Goal: Register for event/course: Sign up to attend an event or enroll in a course

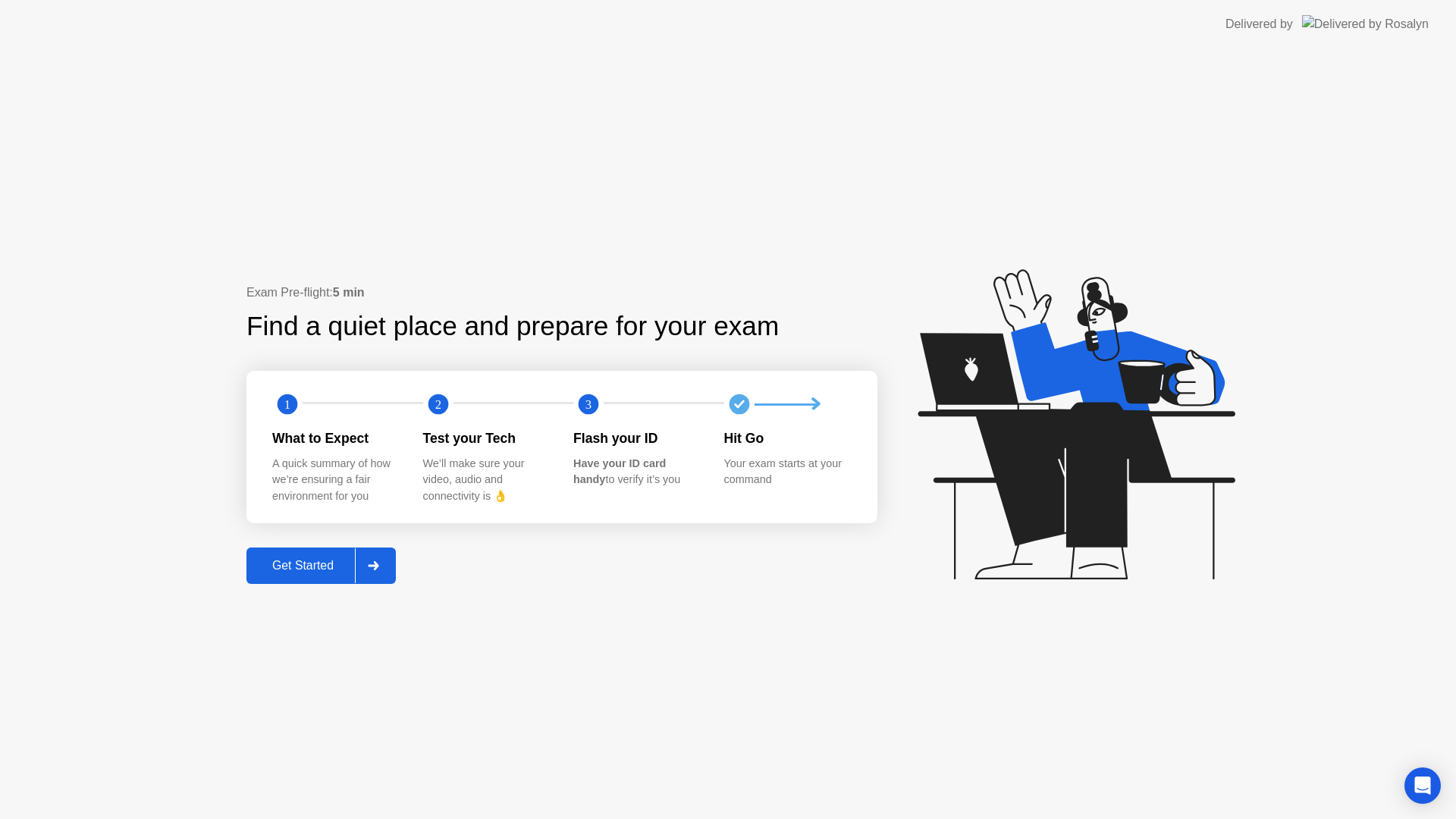
click at [355, 568] on div "Get Started" at bounding box center [303, 566] width 104 height 13
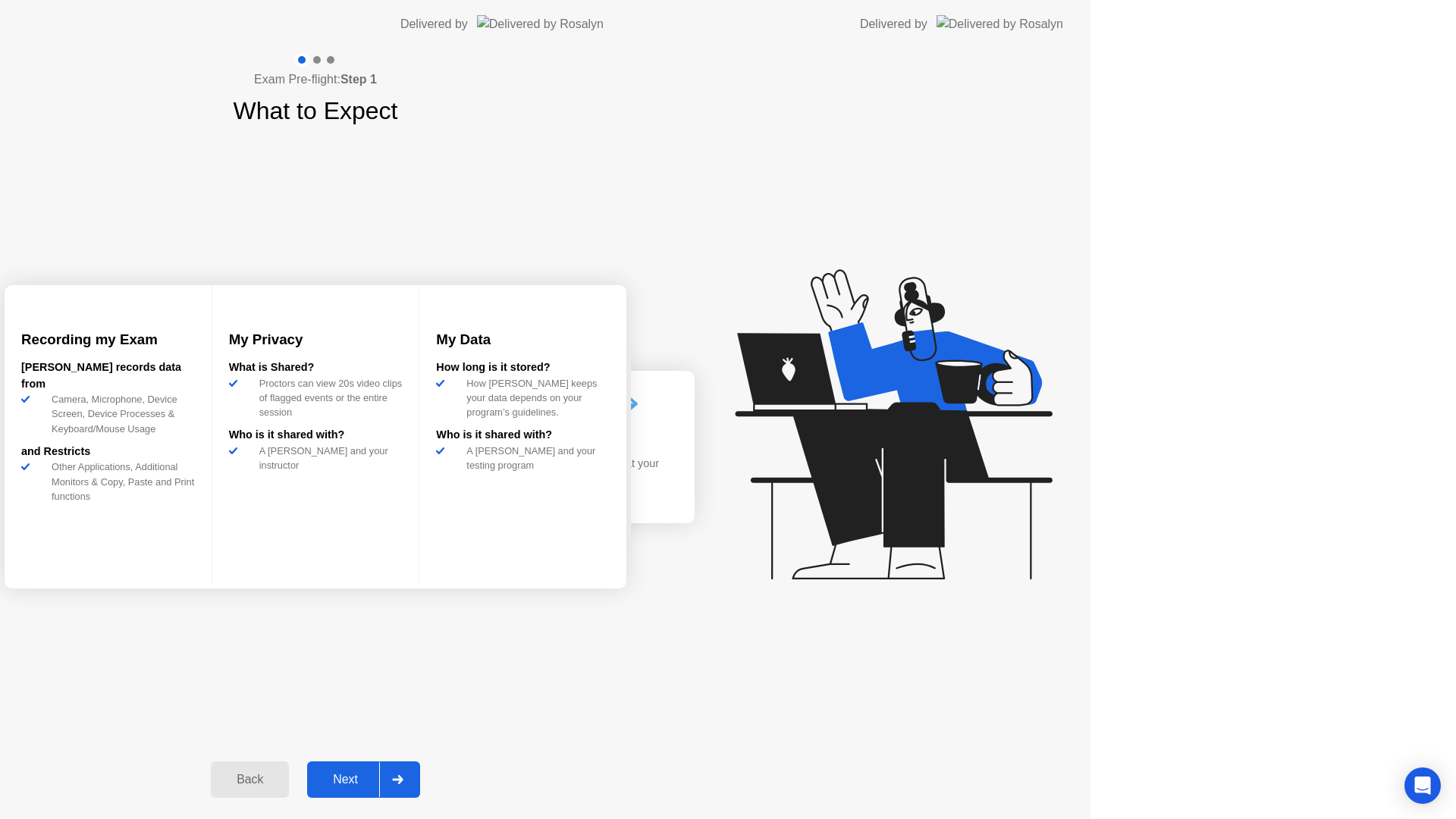
click at [378, 568] on div "Exam Pre-flight: Step 1 What to Expect Recording my Exam [PERSON_NAME] records …" at bounding box center [315, 433] width 631 height 770
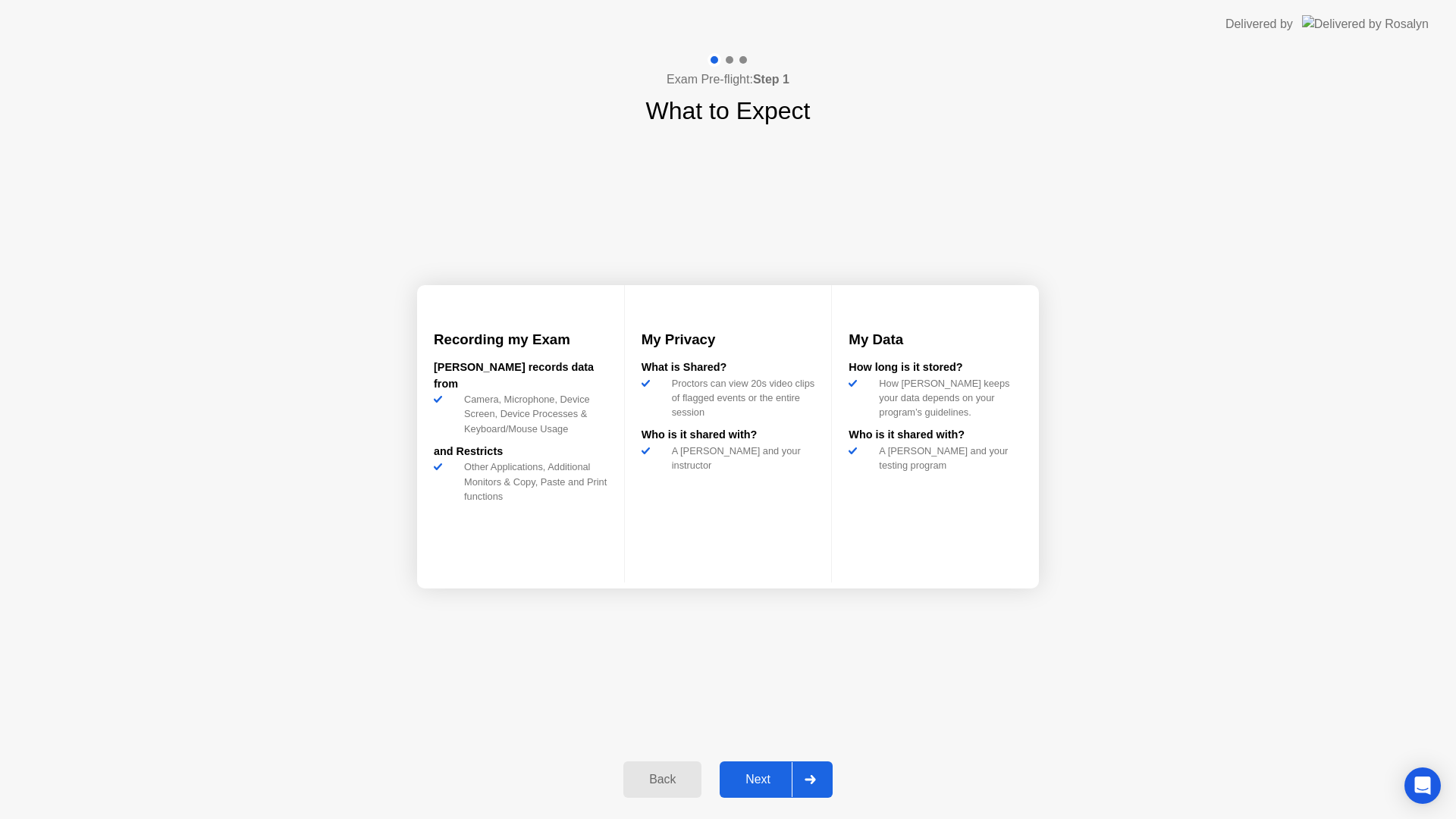
click at [764, 780] on div "Next" at bounding box center [757, 779] width 68 height 13
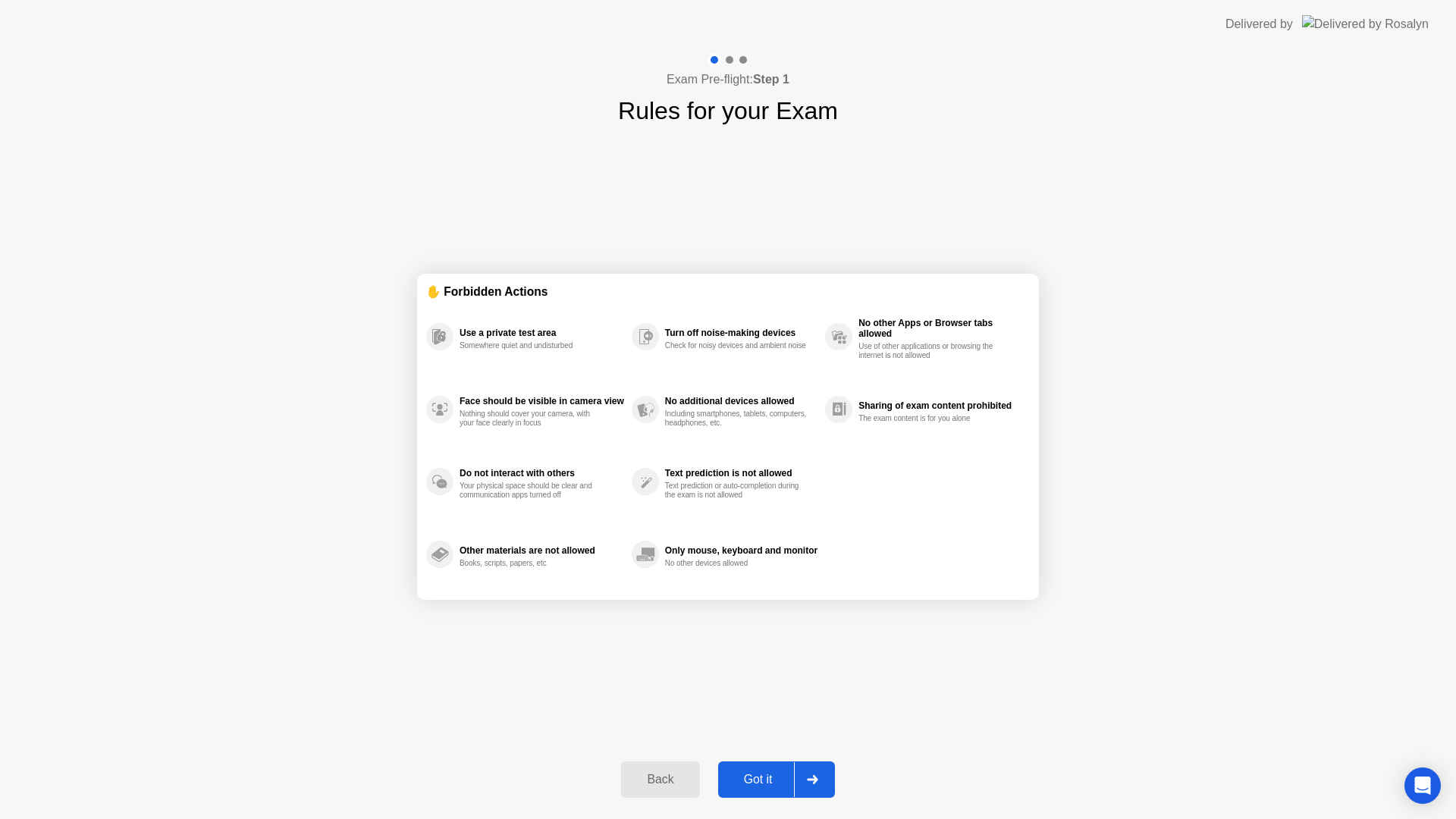
click at [815, 783] on icon at bounding box center [812, 780] width 11 height 10
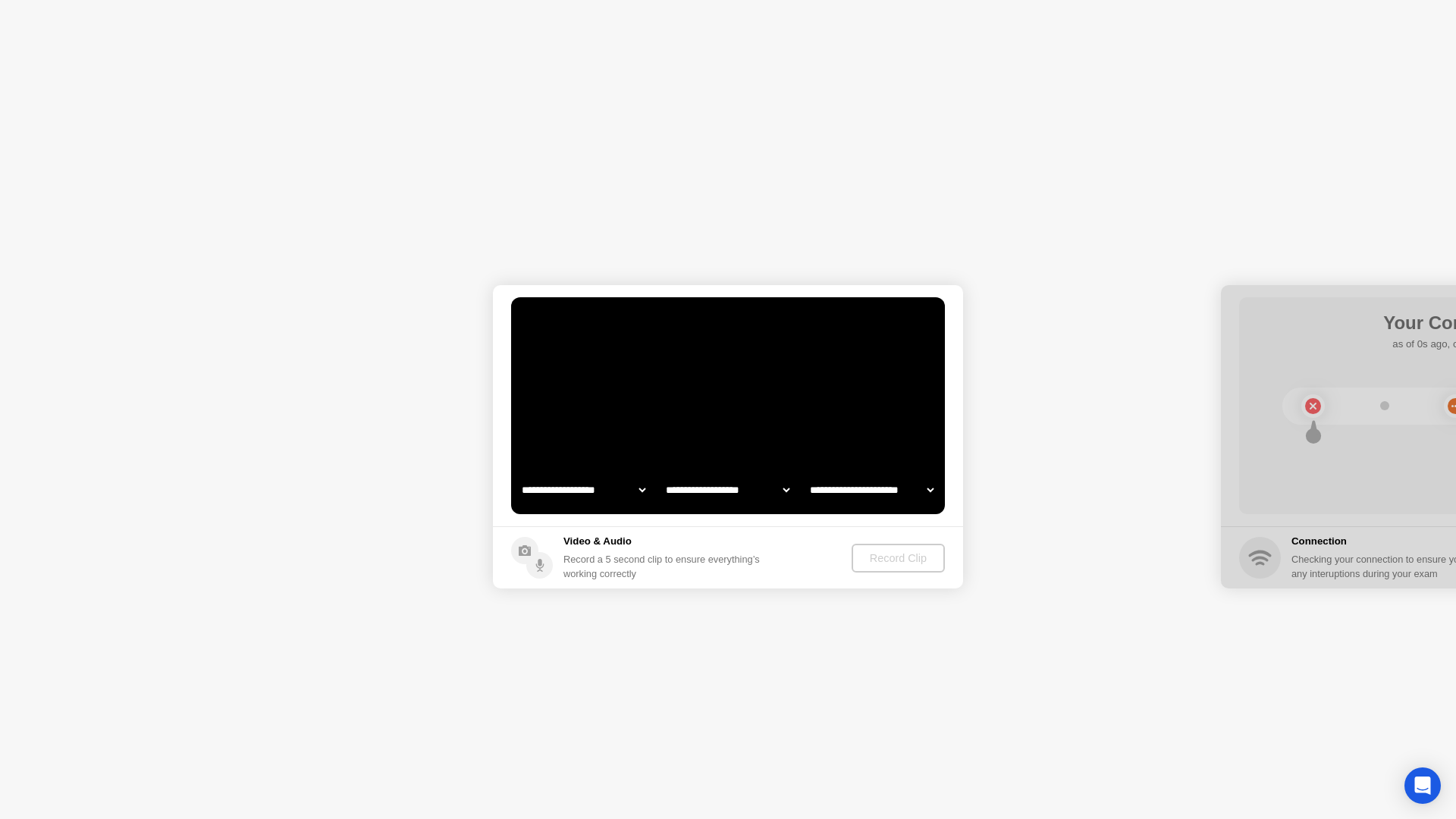
select select "**********"
select select "*******"
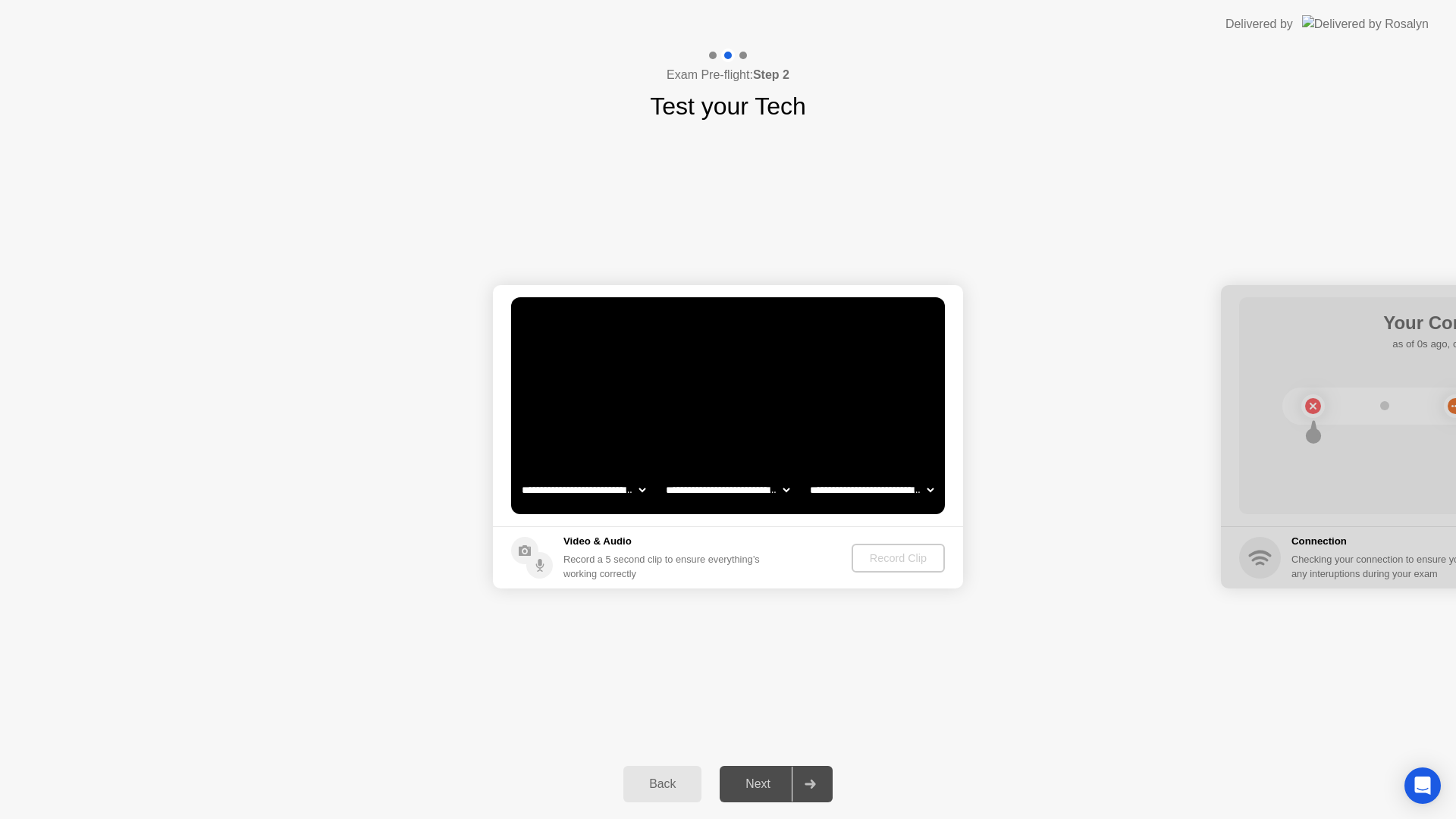
drag, startPoint x: 617, startPoint y: 553, endPoint x: 650, endPoint y: 500, distance: 62.4
click at [618, 554] on div "Record a 5 second clip to ensure everything’s working correctly" at bounding box center [665, 567] width 203 height 29
click at [567, 490] on select "**********" at bounding box center [584, 489] width 130 height 30
click at [724, 493] on select "**********" at bounding box center [728, 489] width 130 height 30
click at [907, 487] on select "**********" at bounding box center [871, 489] width 130 height 30
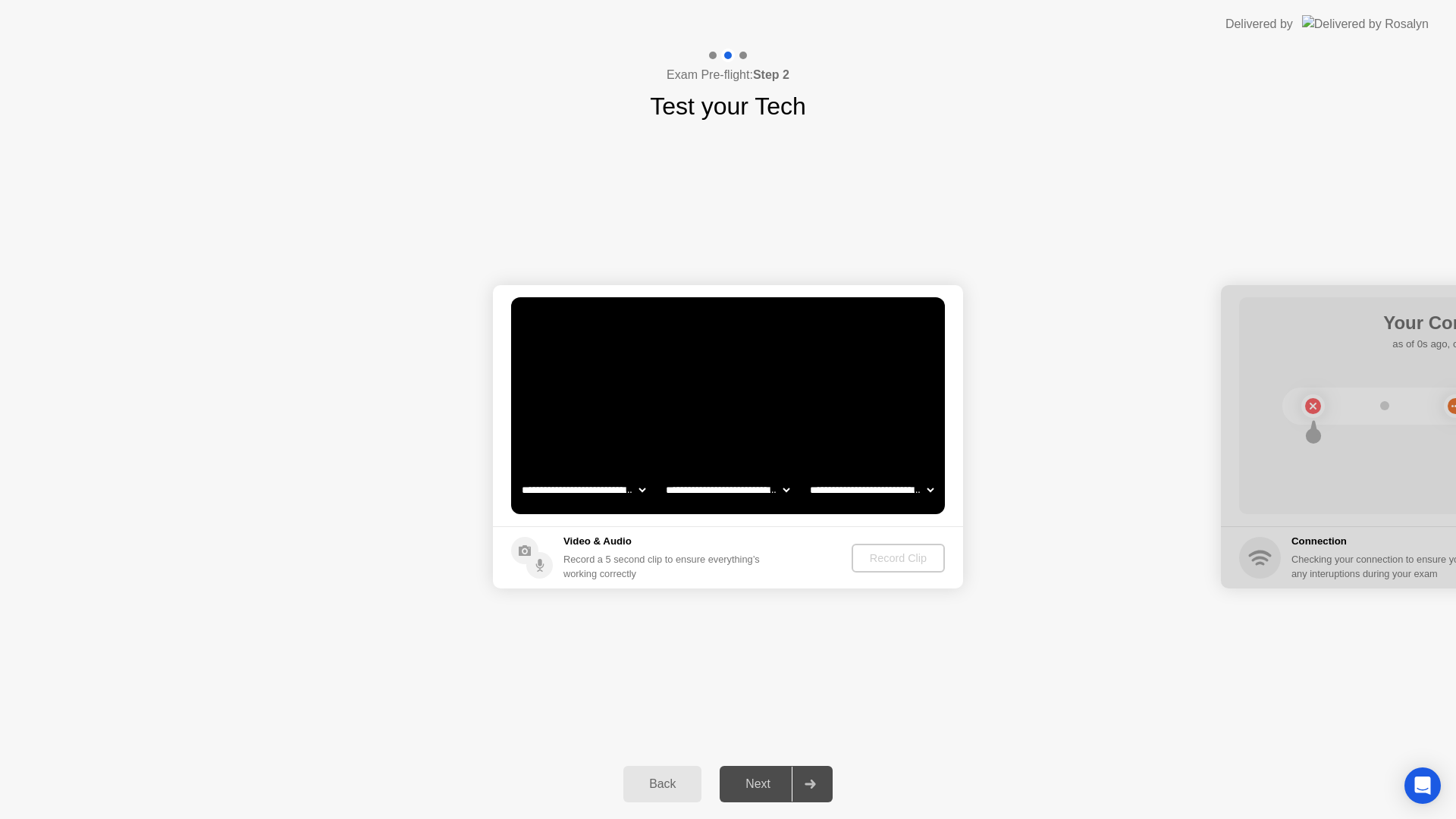
click at [810, 784] on icon at bounding box center [809, 785] width 10 height 10
click at [682, 549] on div "Video & Audio Record a 5 second clip to ensure everything’s working correctly" at bounding box center [665, 557] width 203 height 47
click at [806, 780] on icon at bounding box center [810, 785] width 11 height 10
drag, startPoint x: 769, startPoint y: 788, endPoint x: 788, endPoint y: 790, distance: 19.1
click at [770, 788] on div "Next" at bounding box center [757, 784] width 68 height 13
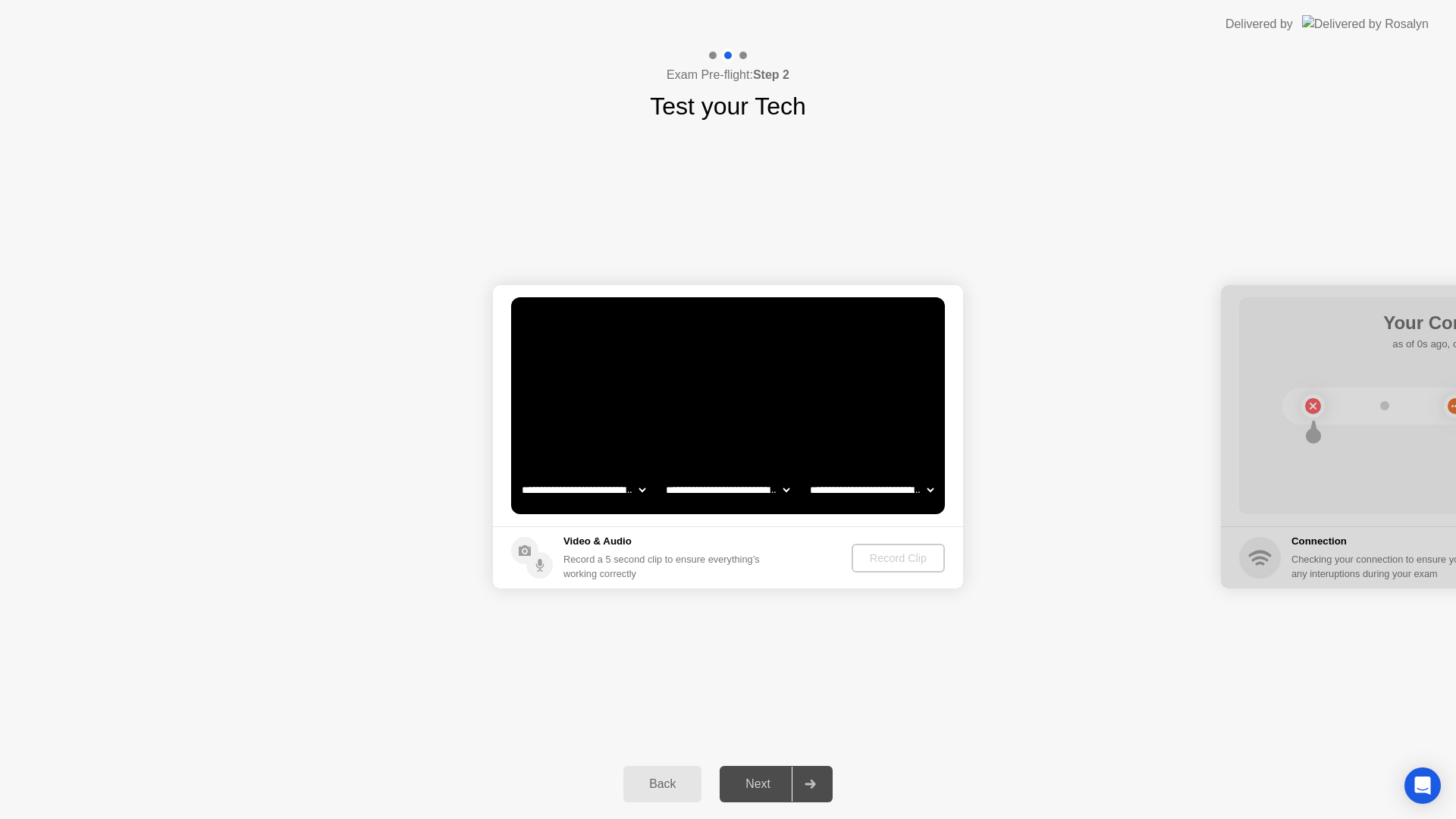
drag, startPoint x: 523, startPoint y: 556, endPoint x: 531, endPoint y: 566, distance: 12.8
click at [523, 556] on circle at bounding box center [525, 550] width 28 height 28
click at [536, 566] on icon at bounding box center [532, 558] width 42 height 42
click at [910, 490] on select "**********" at bounding box center [871, 489] width 130 height 30
click at [605, 497] on select "**********" at bounding box center [584, 489] width 130 height 30
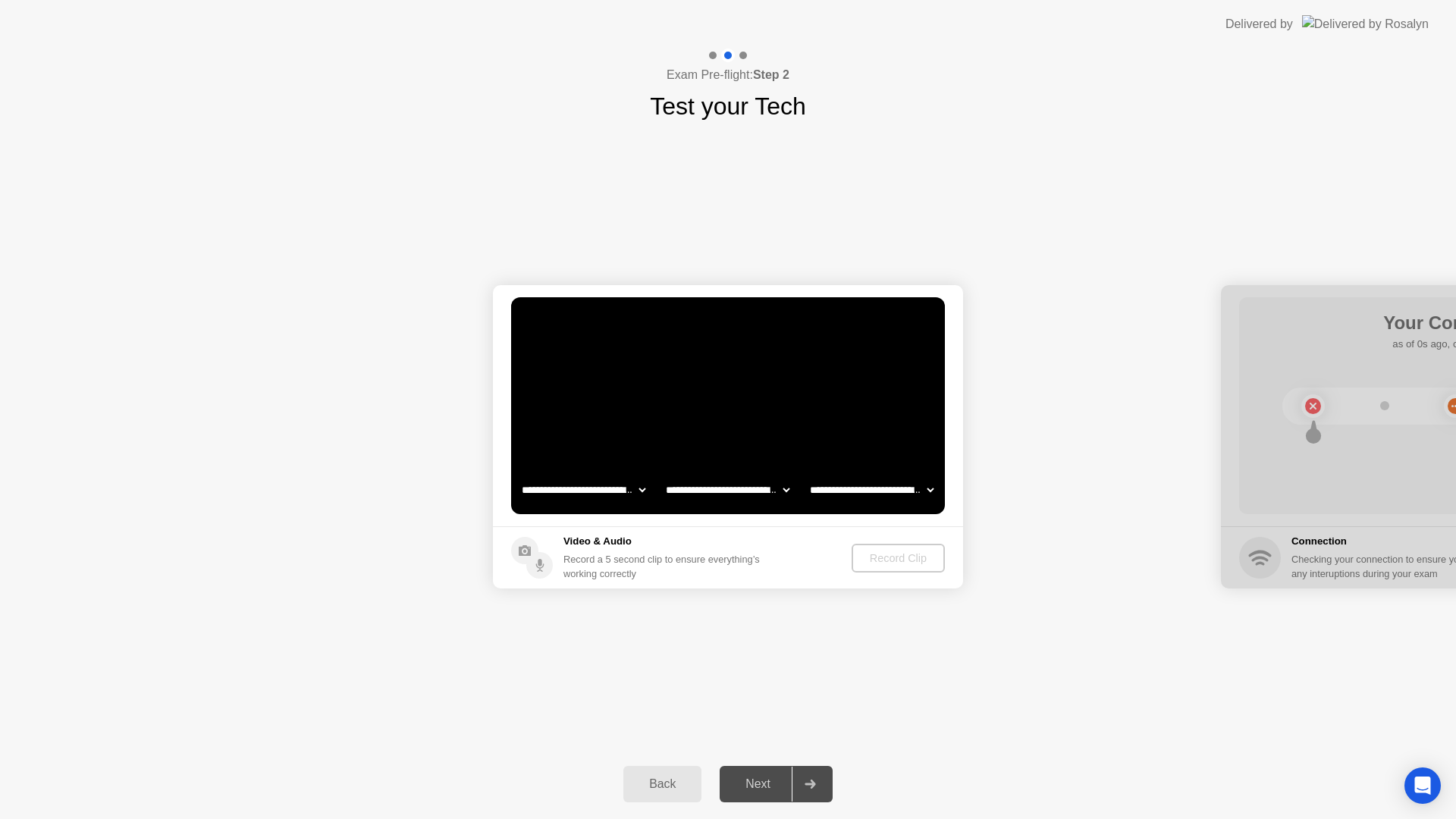
click at [751, 490] on select "**********" at bounding box center [728, 489] width 130 height 30
click at [811, 769] on div at bounding box center [809, 784] width 36 height 35
click at [808, 780] on icon at bounding box center [810, 785] width 11 height 10
click at [906, 564] on div "Record Clip" at bounding box center [898, 558] width 81 height 12
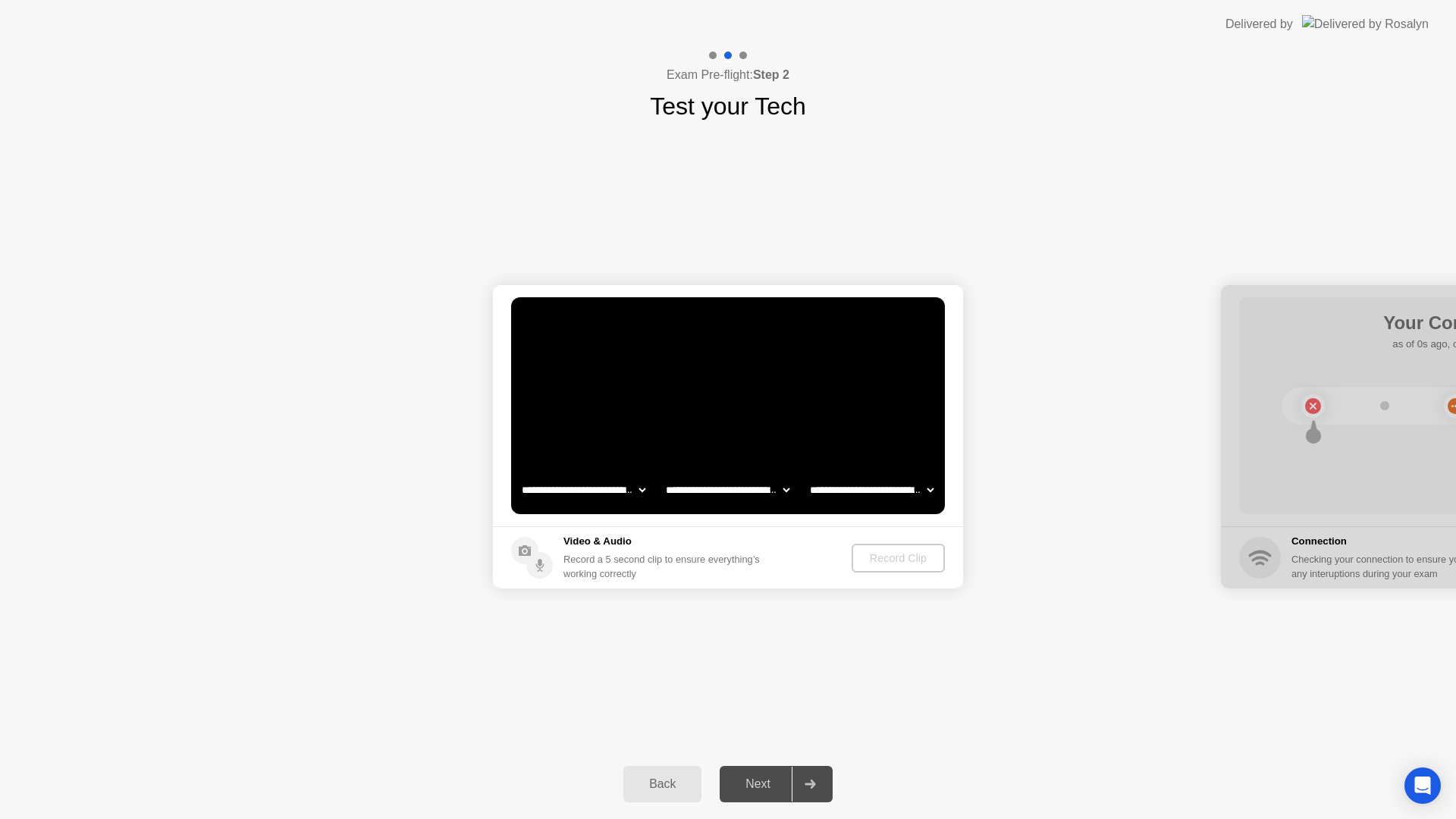
drag, startPoint x: 721, startPoint y: 554, endPoint x: 659, endPoint y: 559, distance: 62.2
click at [722, 554] on div "Record a 5 second clip to ensure everything’s working correctly" at bounding box center [665, 567] width 203 height 29
click at [642, 778] on div "Back" at bounding box center [662, 784] width 69 height 13
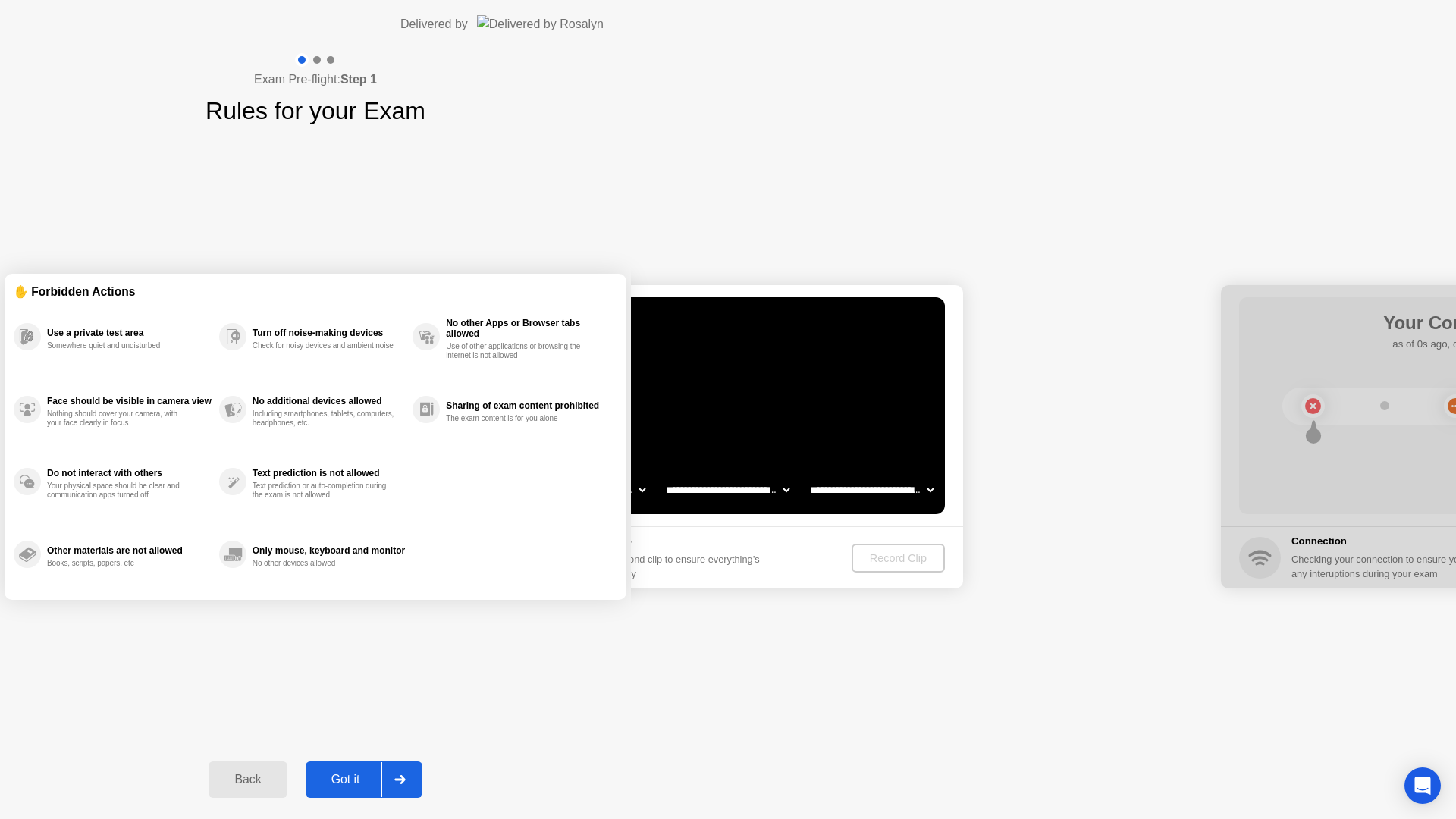
click at [282, 784] on div "Back" at bounding box center [248, 779] width 69 height 13
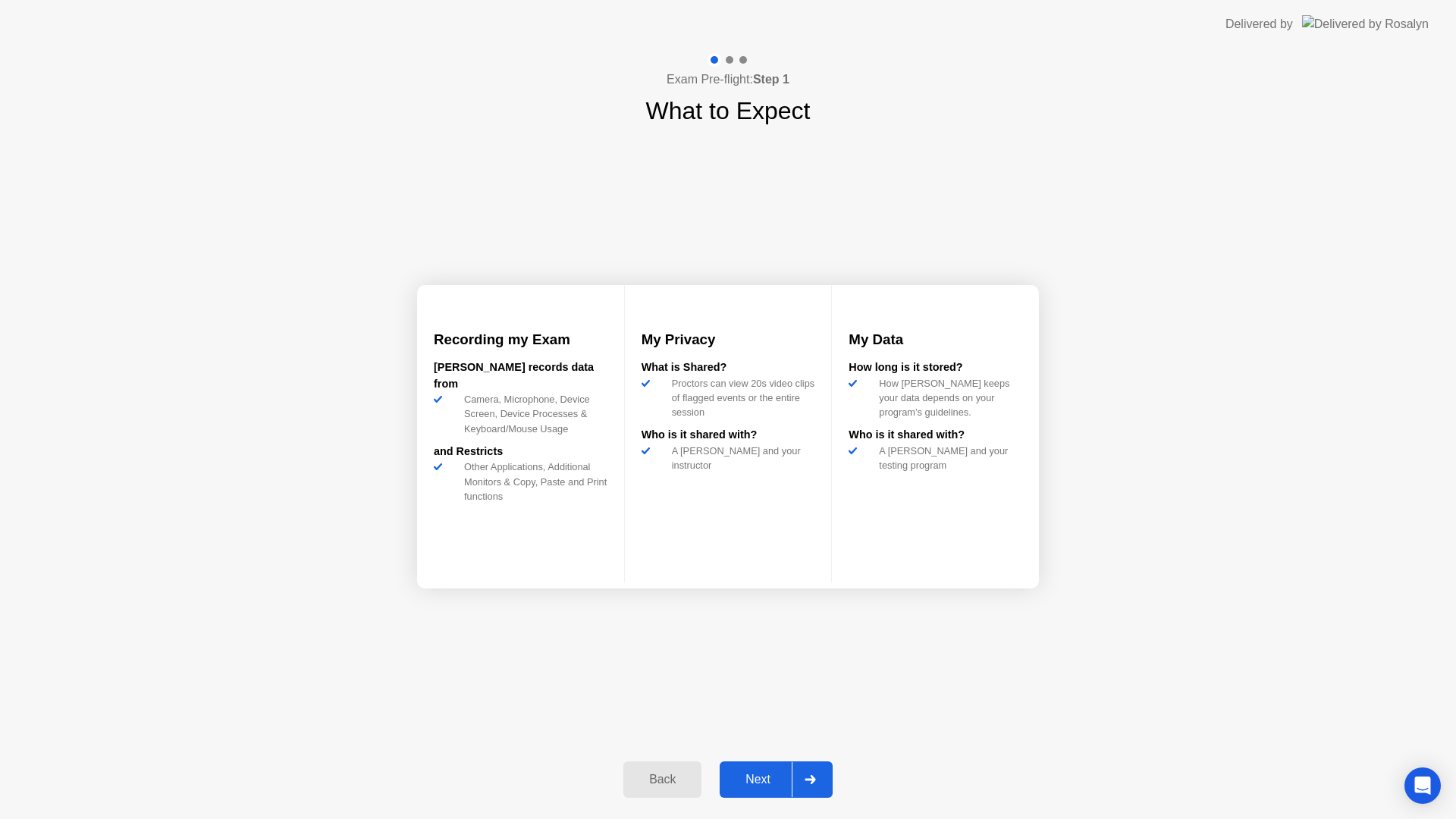
click at [785, 787] on div "Next" at bounding box center [757, 779] width 68 height 13
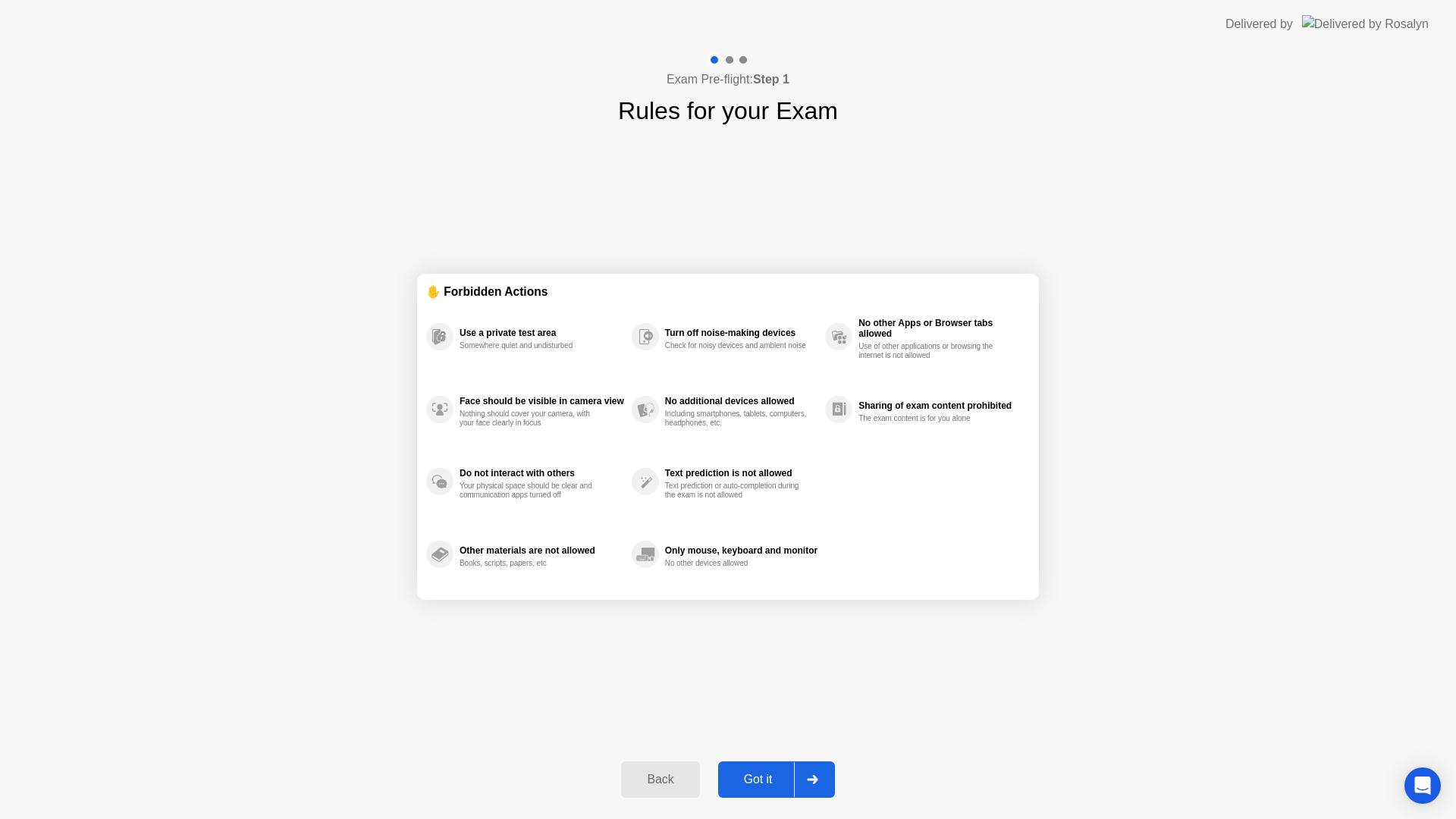
click at [782, 784] on div "Got it" at bounding box center [758, 779] width 71 height 13
select select "**********"
select select "*******"
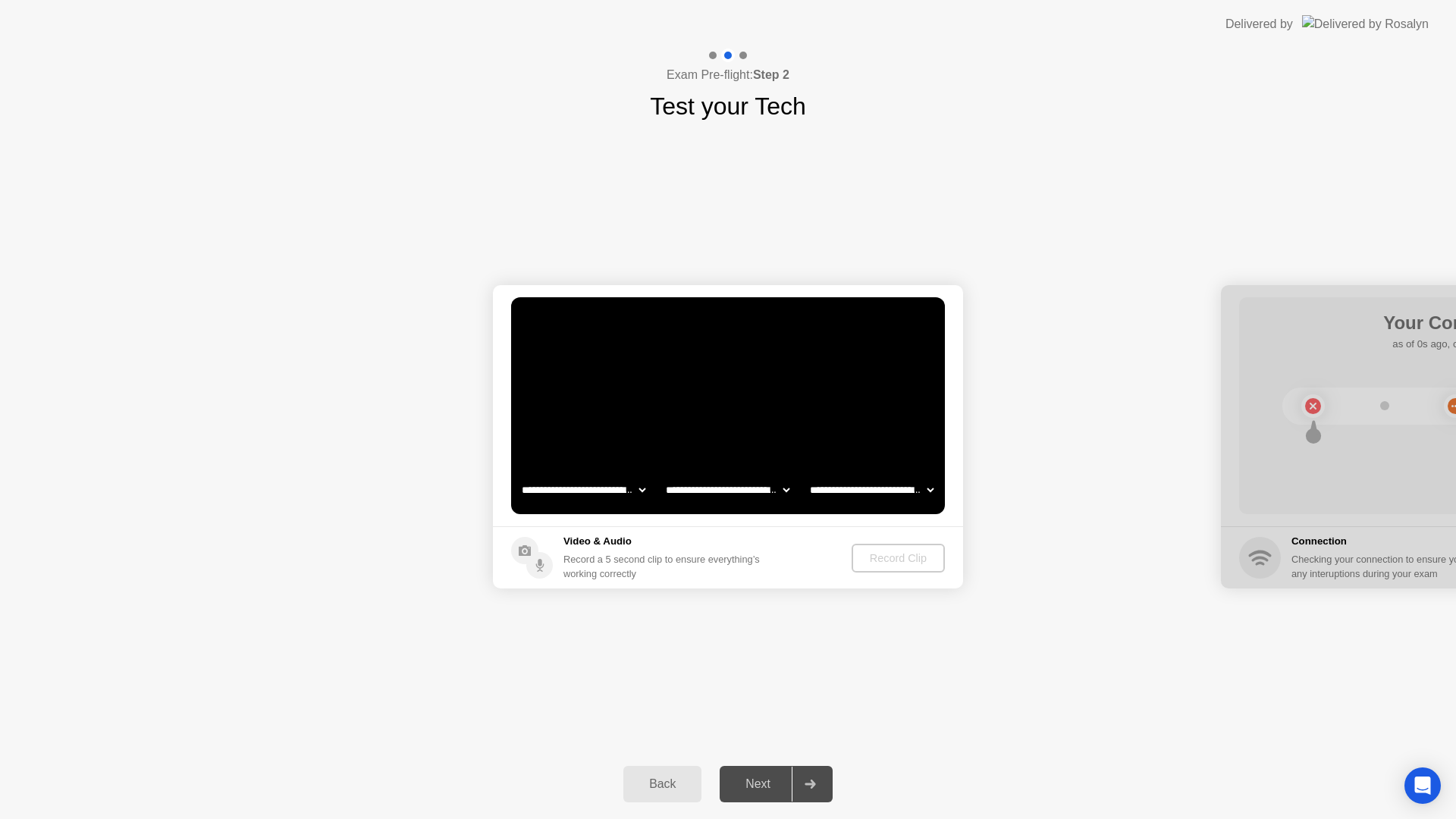
click at [781, 784] on div "Next" at bounding box center [757, 784] width 68 height 13
click at [612, 553] on div "Record a 5 second clip to ensure everything’s working correctly" at bounding box center [665, 567] width 203 height 29
click at [895, 560] on div "Record Clip" at bounding box center [898, 558] width 81 height 12
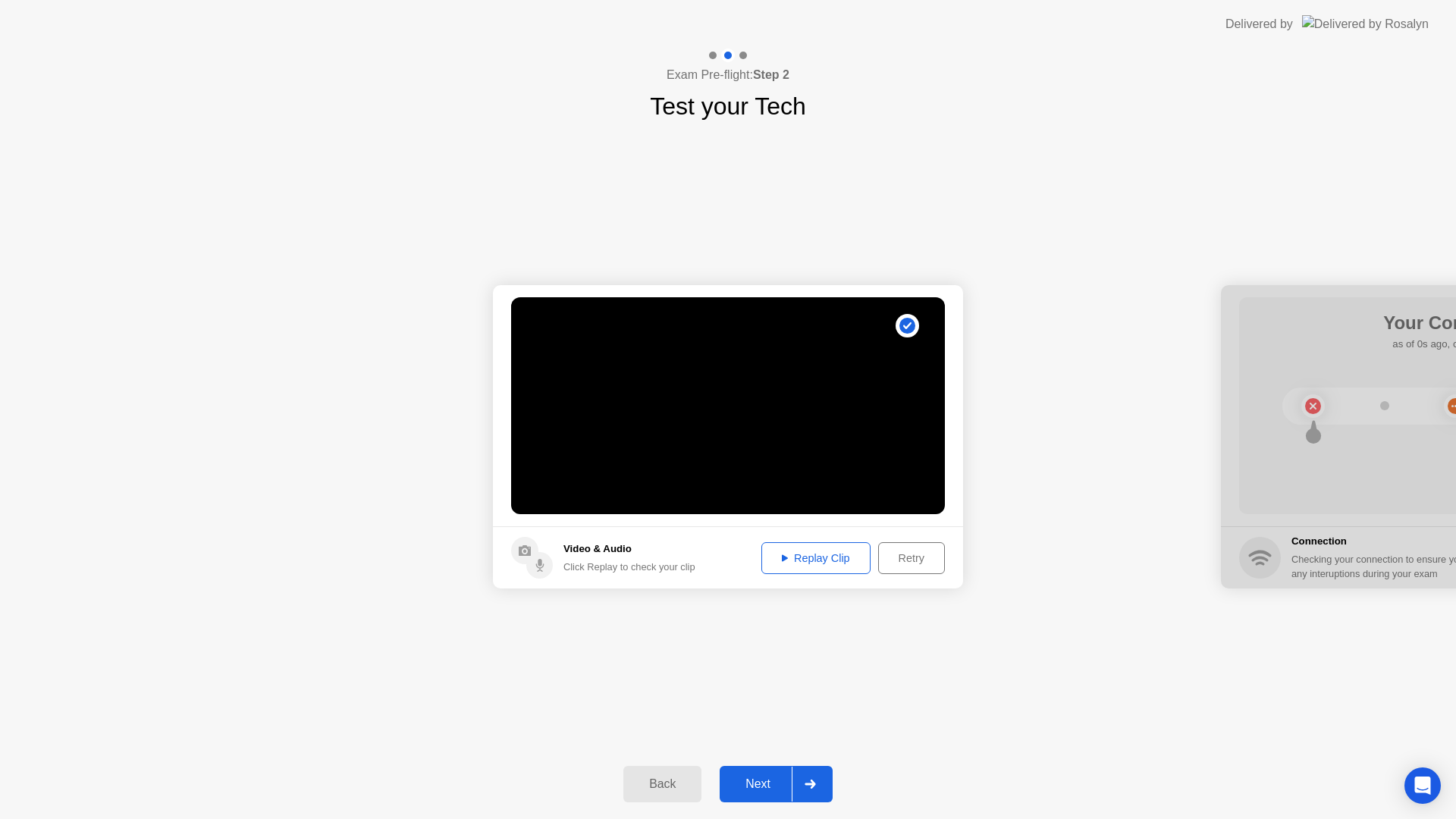
click at [818, 790] on div at bounding box center [809, 784] width 36 height 35
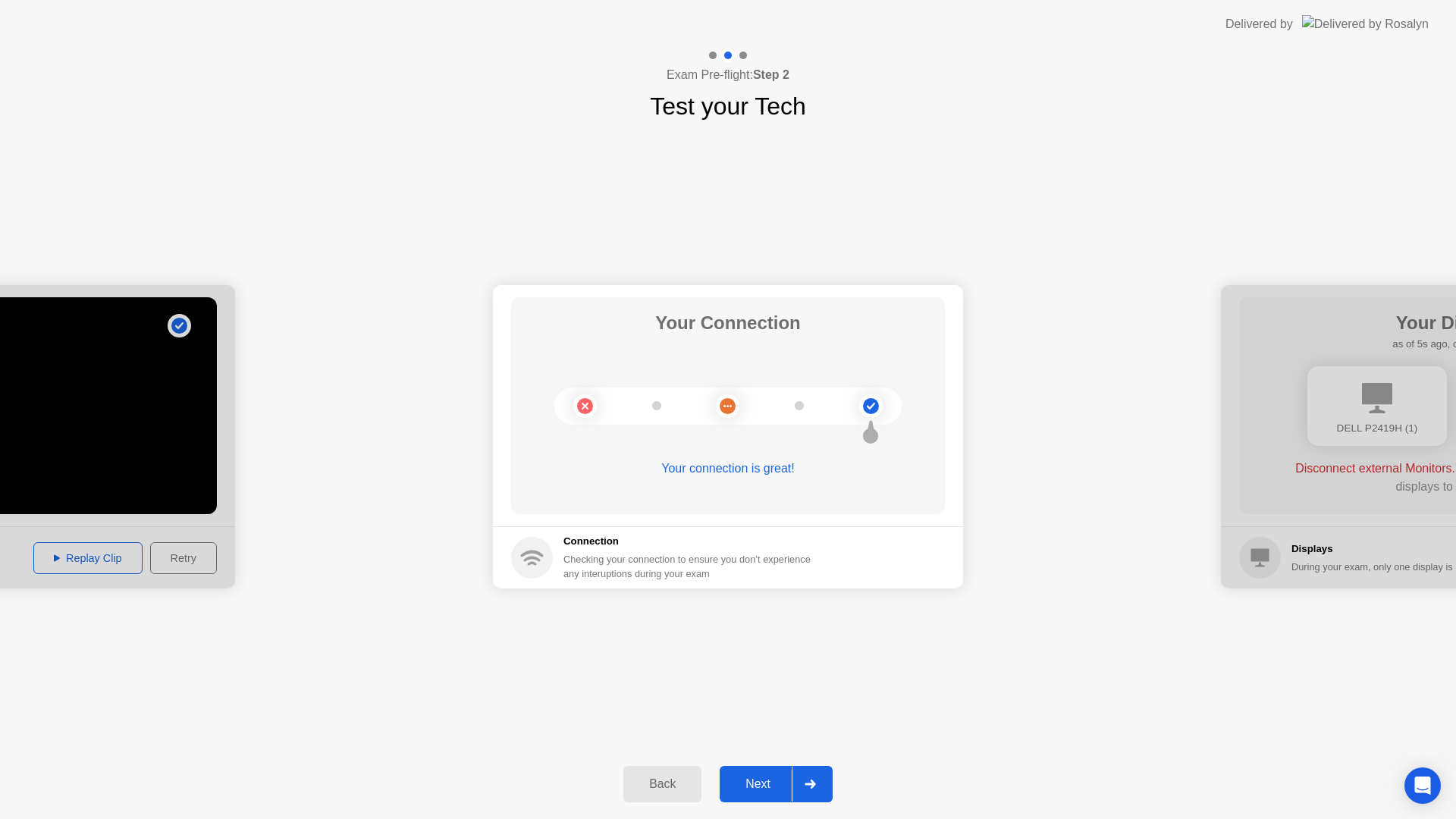
click at [811, 786] on icon at bounding box center [810, 785] width 11 height 10
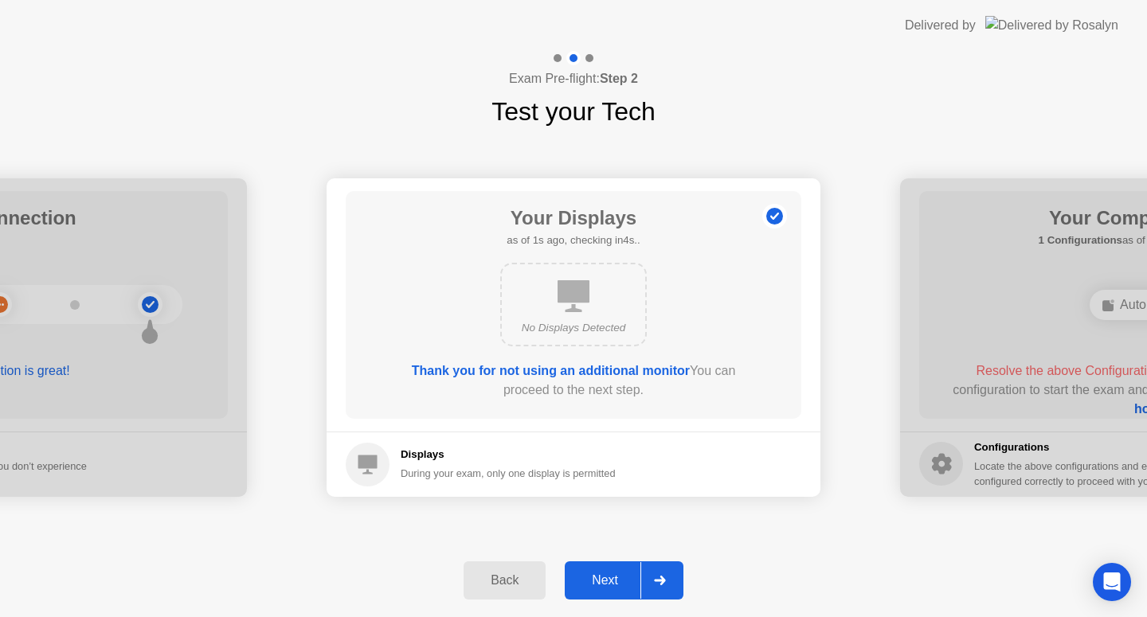
click at [621, 584] on div "Next" at bounding box center [604, 580] width 71 height 14
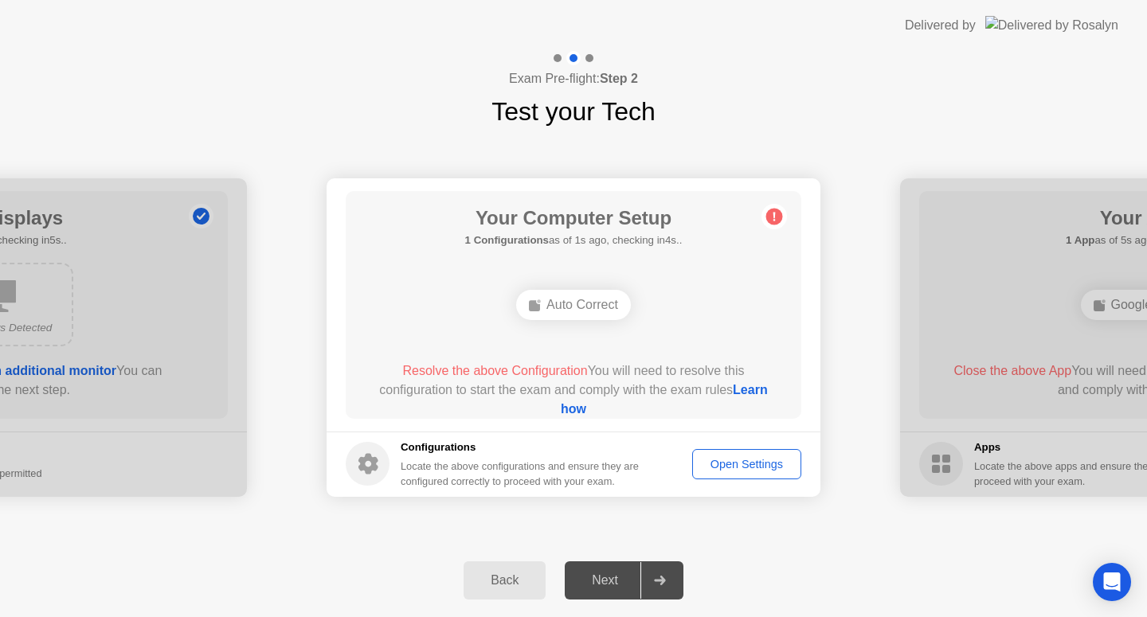
click at [581, 311] on div "Auto Correct" at bounding box center [573, 305] width 115 height 30
click at [589, 303] on div "Auto Correct" at bounding box center [573, 305] width 115 height 30
click at [772, 216] on circle at bounding box center [774, 216] width 17 height 17
click at [724, 468] on div "Open Settings" at bounding box center [747, 464] width 98 height 13
click at [610, 587] on div "Next" at bounding box center [604, 580] width 71 height 14
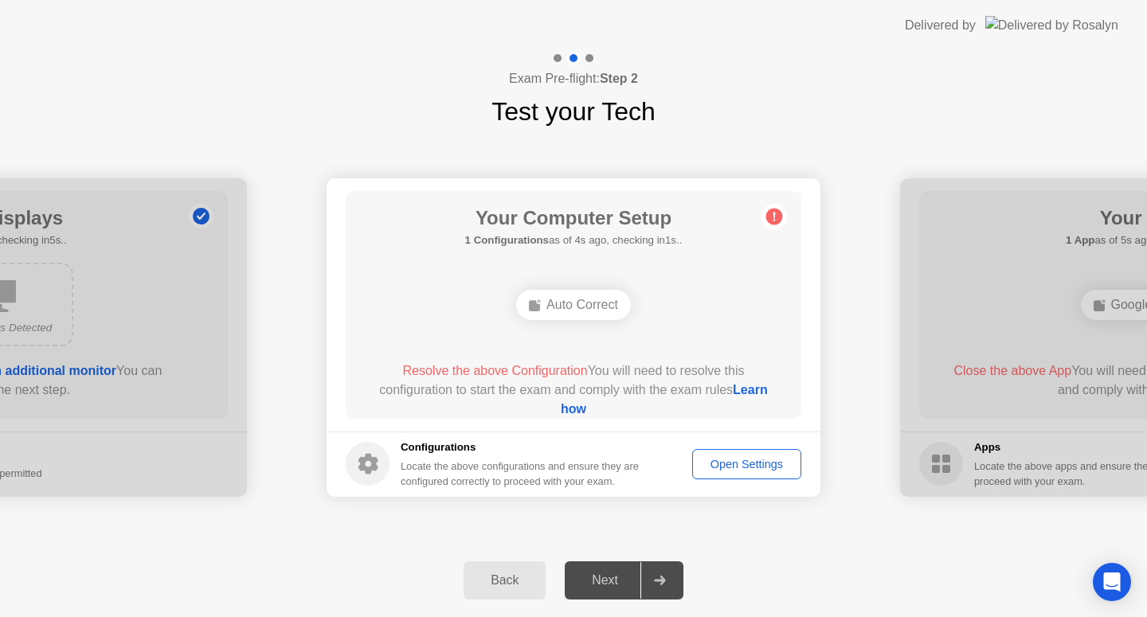
click at [561, 408] on link "Learn how" at bounding box center [664, 399] width 207 height 33
click at [566, 307] on div "Auto Correct" at bounding box center [573, 305] width 115 height 30
click at [584, 317] on div "Auto Correct" at bounding box center [573, 305] width 115 height 30
click at [587, 308] on div "Auto Correct" at bounding box center [573, 305] width 115 height 30
click at [586, 308] on div "Auto Correct" at bounding box center [573, 305] width 115 height 30
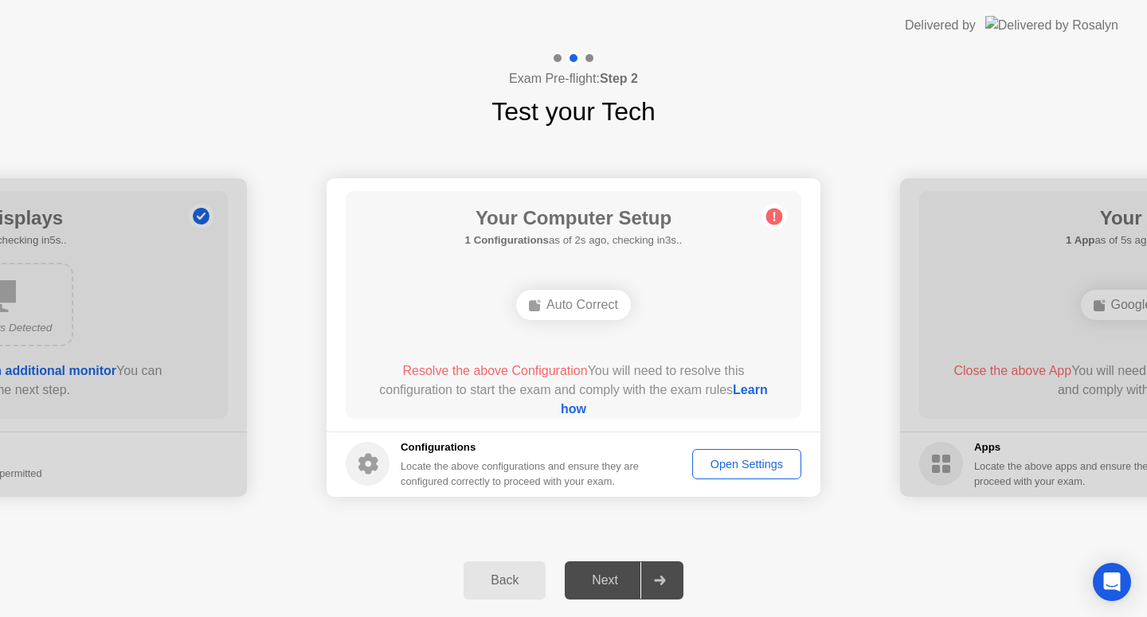
click at [561, 408] on link "Learn how" at bounding box center [664, 399] width 207 height 33
click at [563, 409] on link "Learn how" at bounding box center [664, 399] width 207 height 33
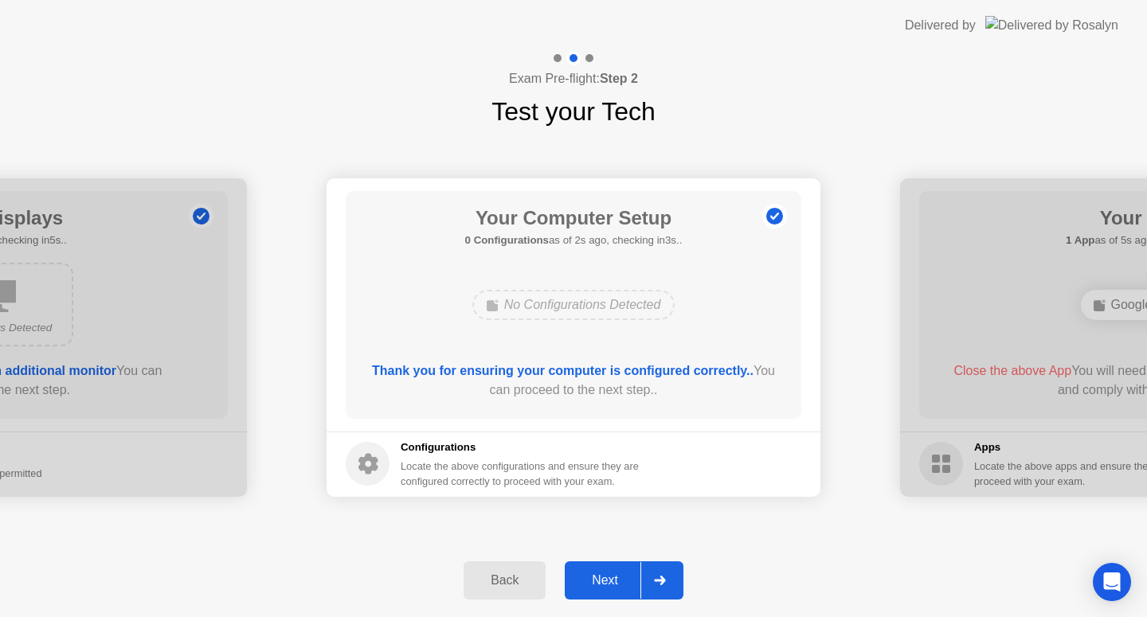
click at [526, 306] on div "No Configurations Detected" at bounding box center [573, 305] width 203 height 30
click at [561, 307] on div "No Configurations Detected" at bounding box center [573, 305] width 203 height 30
click at [564, 305] on div "No Configurations Detected" at bounding box center [573, 305] width 203 height 30
click at [612, 579] on div "Next" at bounding box center [604, 580] width 71 height 14
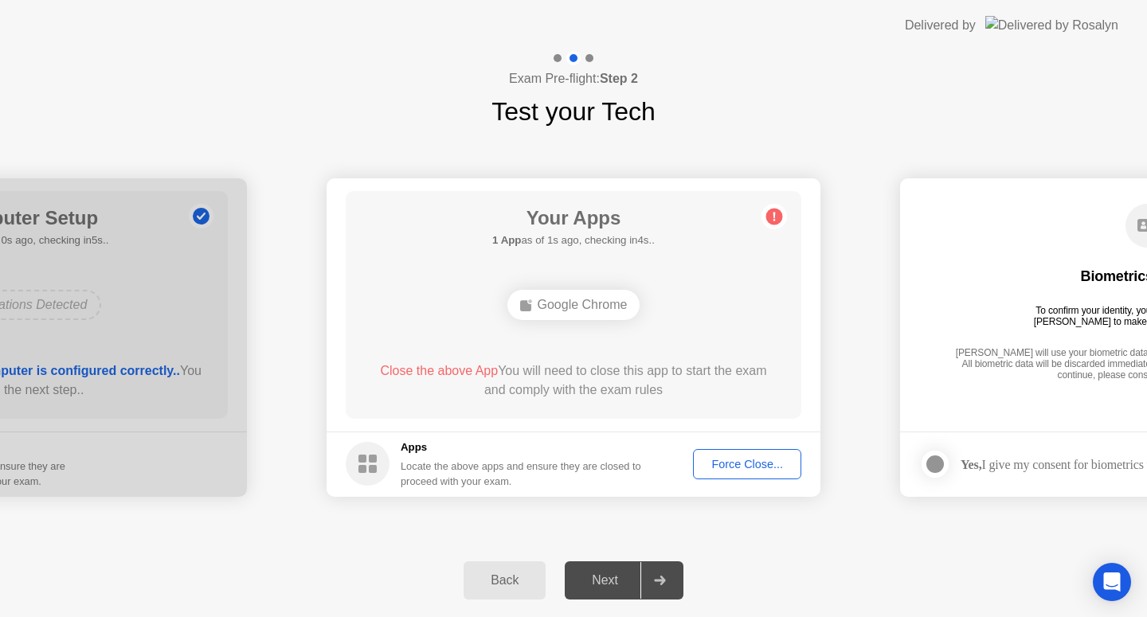
click at [757, 406] on div "Your Apps 1 App as of 1s ago, checking in4s.. Google Chrome Close the above App…" at bounding box center [573, 305] width 455 height 228
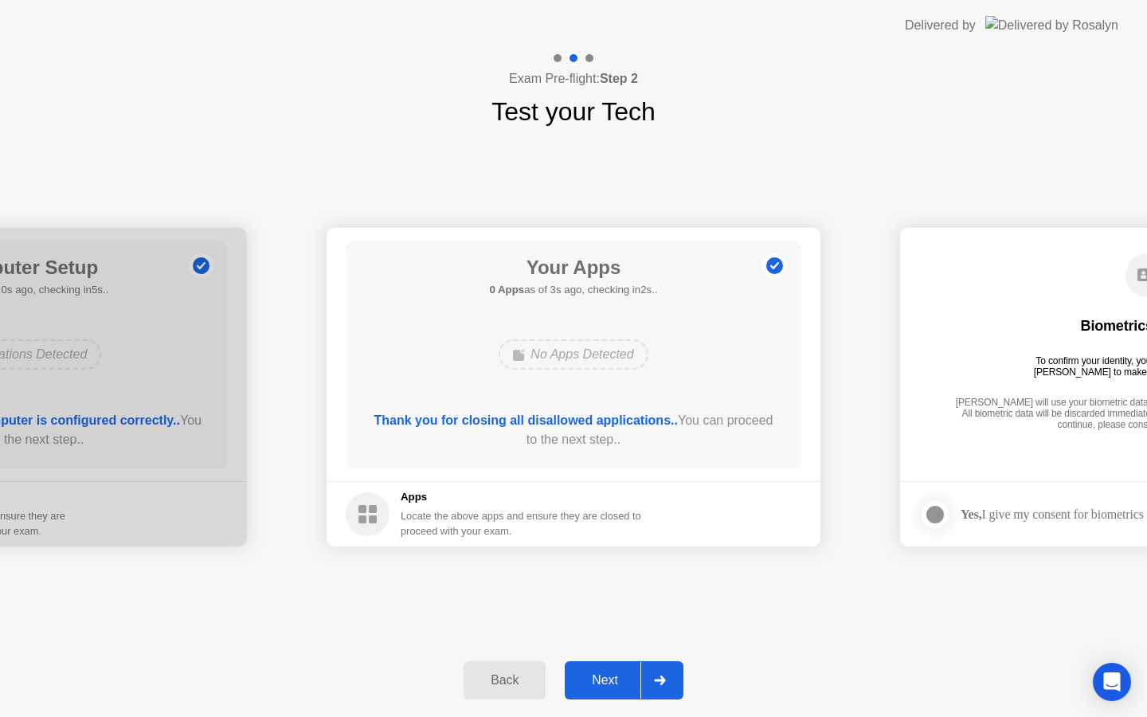
click at [598, 667] on button "Next" at bounding box center [624, 680] width 119 height 38
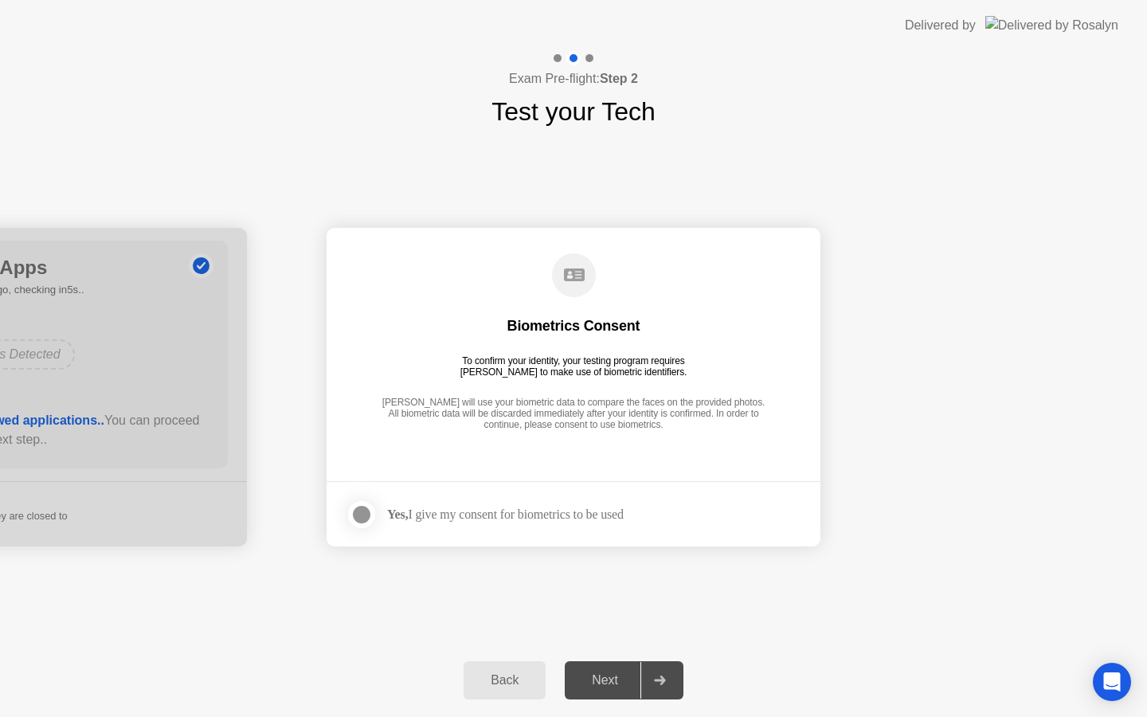
click at [363, 513] on div at bounding box center [361, 514] width 19 height 19
click at [618, 687] on div "Next" at bounding box center [604, 680] width 71 height 14
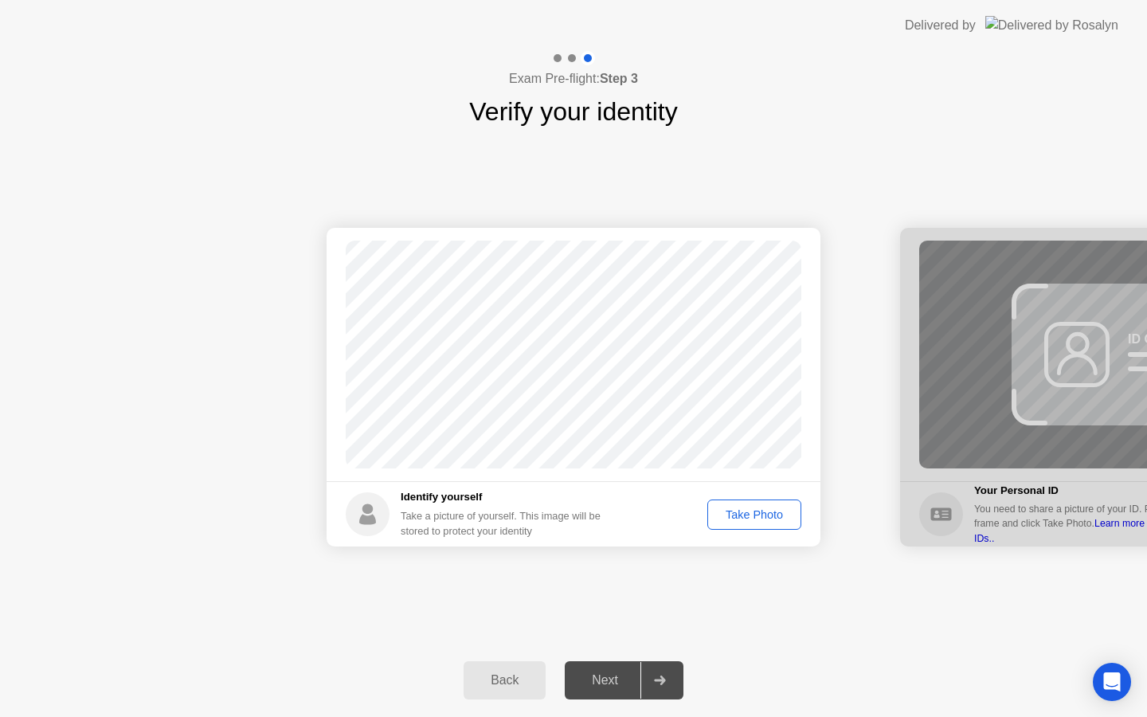
click at [739, 518] on div "Take Photo" at bounding box center [754, 514] width 83 height 13
click at [607, 678] on div "Next" at bounding box center [604, 680] width 71 height 14
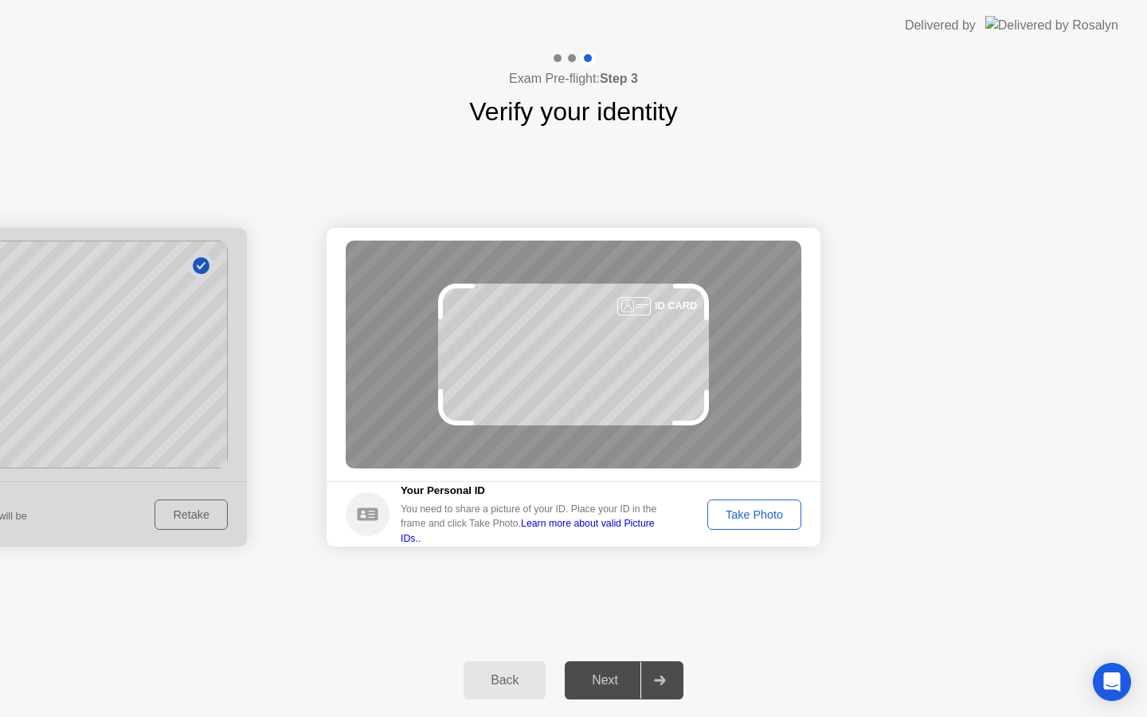
click at [739, 517] on div "Take Photo" at bounding box center [754, 514] width 83 height 13
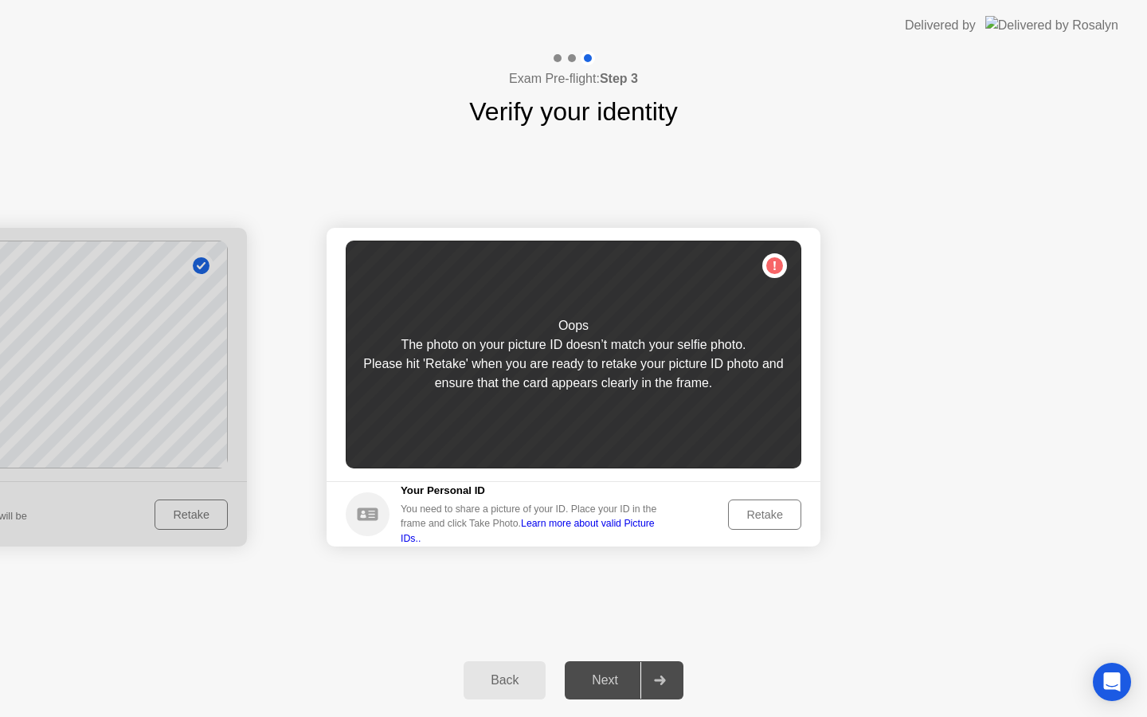
click at [190, 361] on div at bounding box center [0, 387] width 494 height 319
click at [495, 685] on div "Back" at bounding box center [504, 680] width 72 height 14
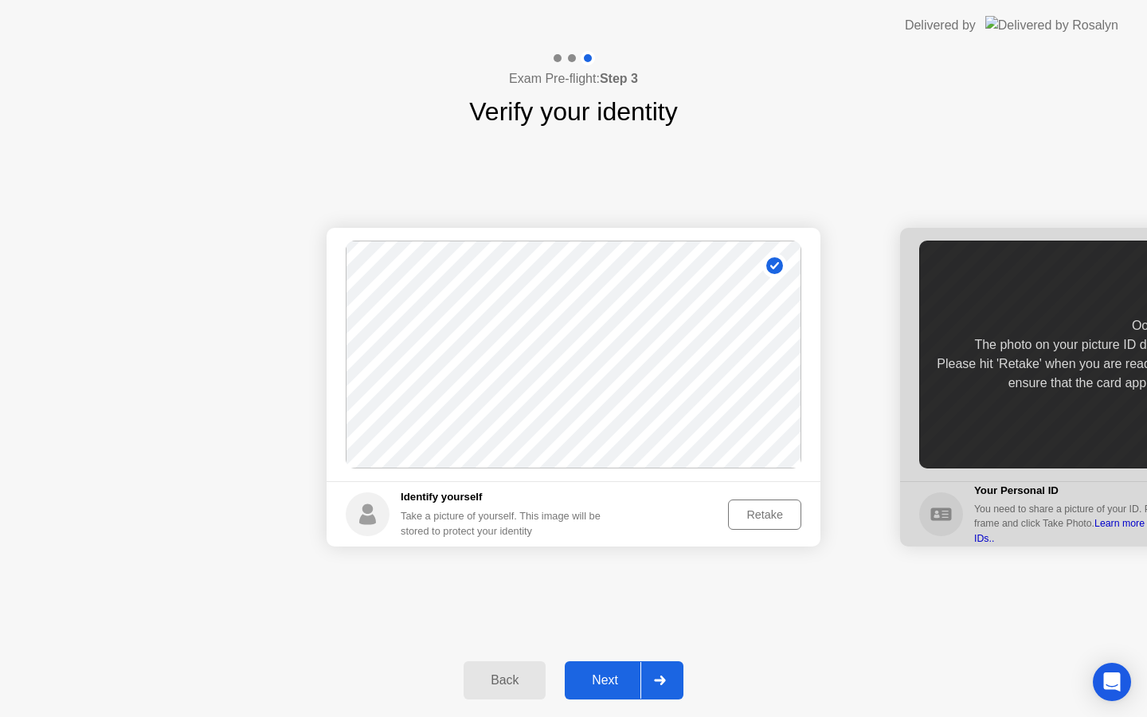
click at [760, 514] on div "Retake" at bounding box center [764, 514] width 62 height 13
click at [756, 514] on div "Take Photo" at bounding box center [754, 514] width 83 height 13
click at [602, 686] on div "Next" at bounding box center [604, 680] width 71 height 14
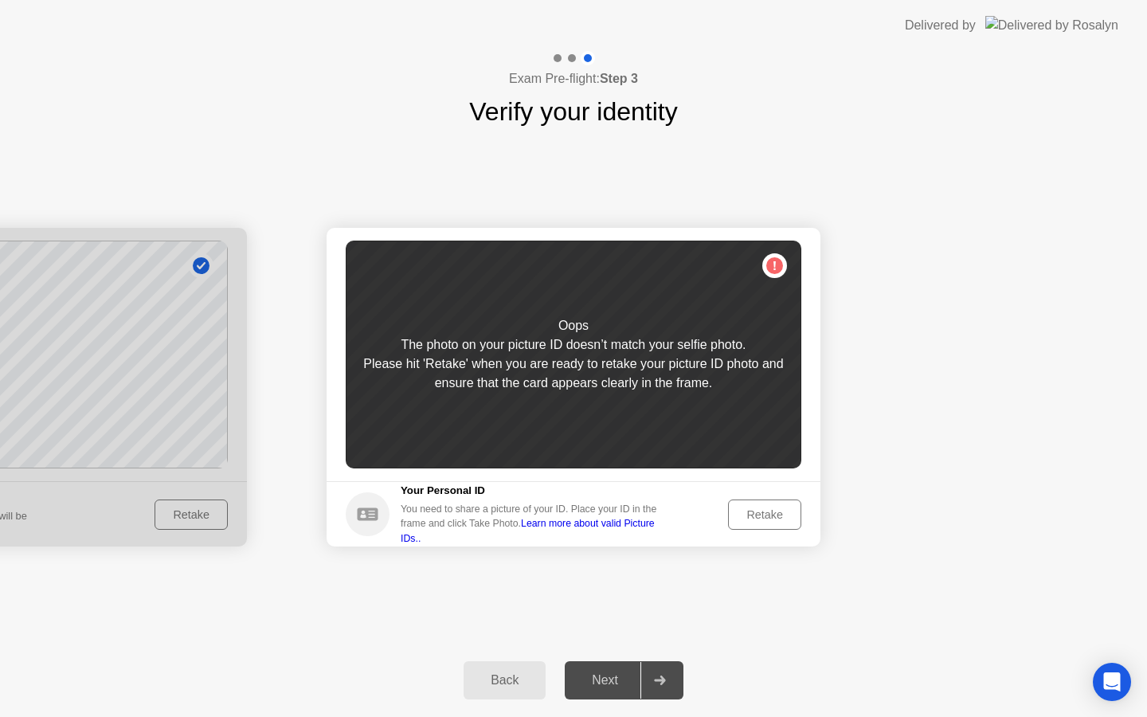
click at [769, 515] on div "Retake" at bounding box center [764, 514] width 62 height 13
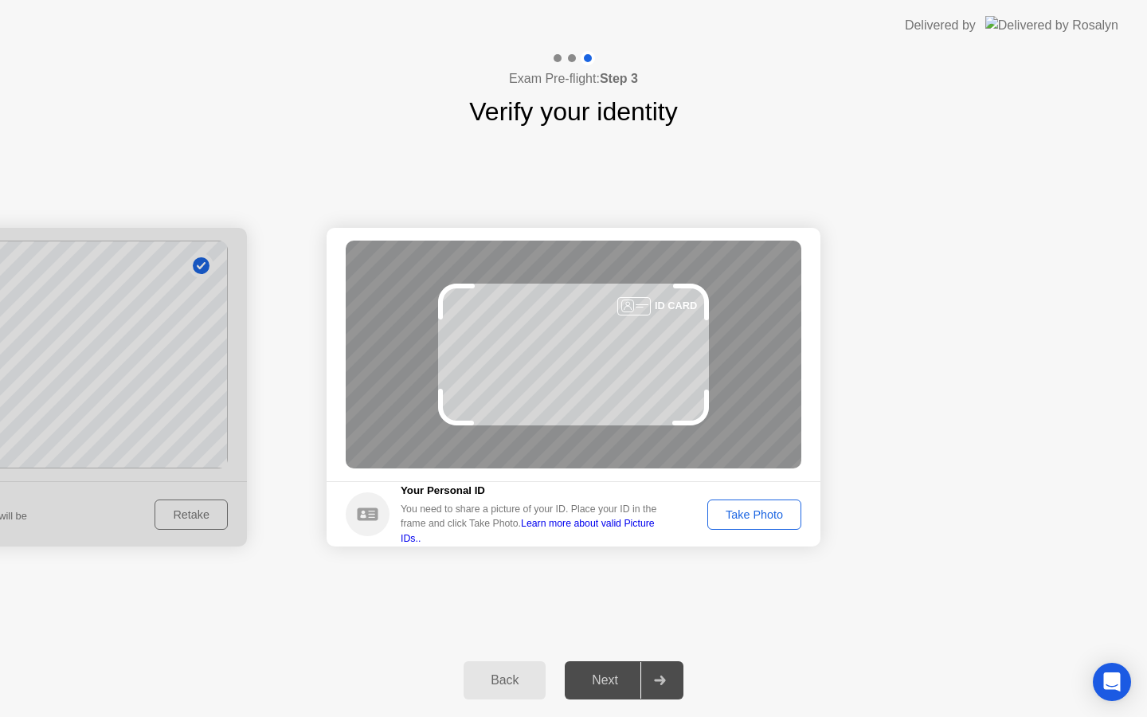
click at [769, 515] on div "Take Photo" at bounding box center [754, 514] width 83 height 13
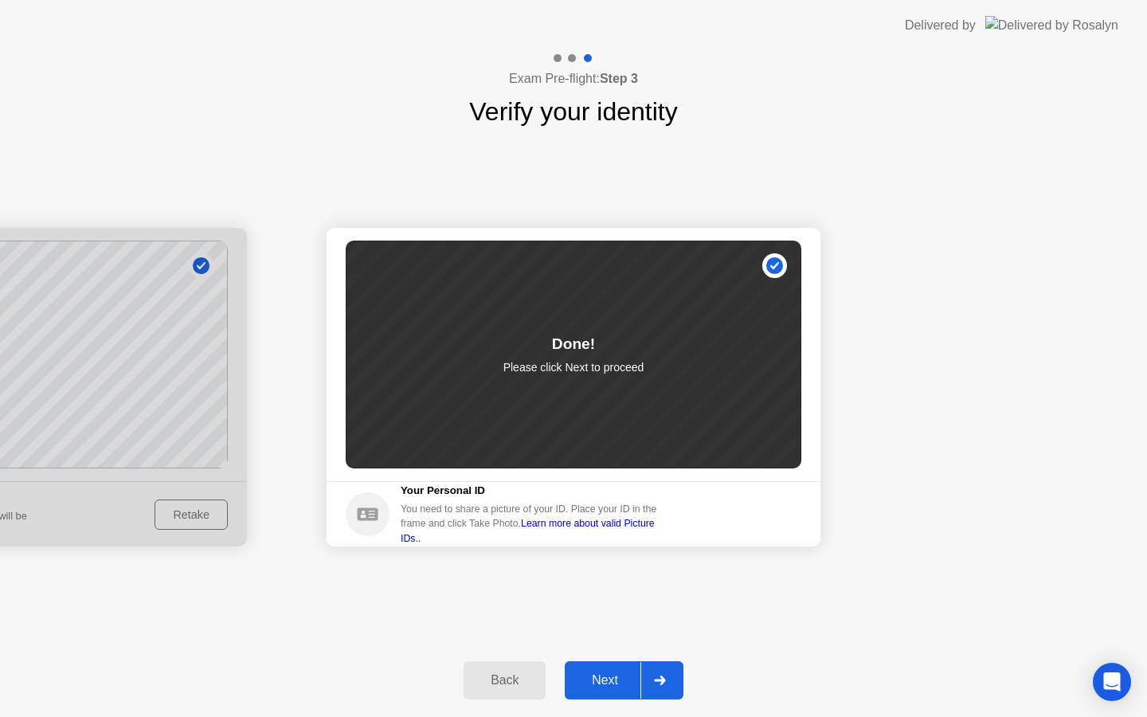
click at [604, 675] on div "Next" at bounding box center [604, 680] width 71 height 14
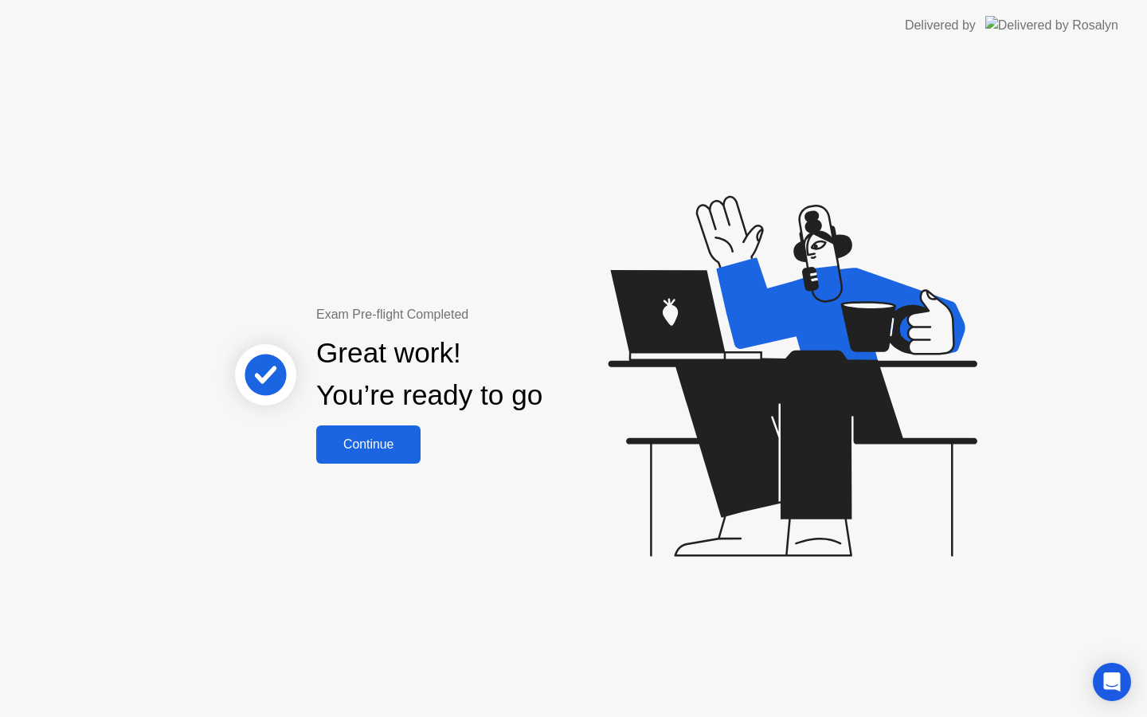
click at [377, 442] on div "Continue" at bounding box center [368, 444] width 95 height 14
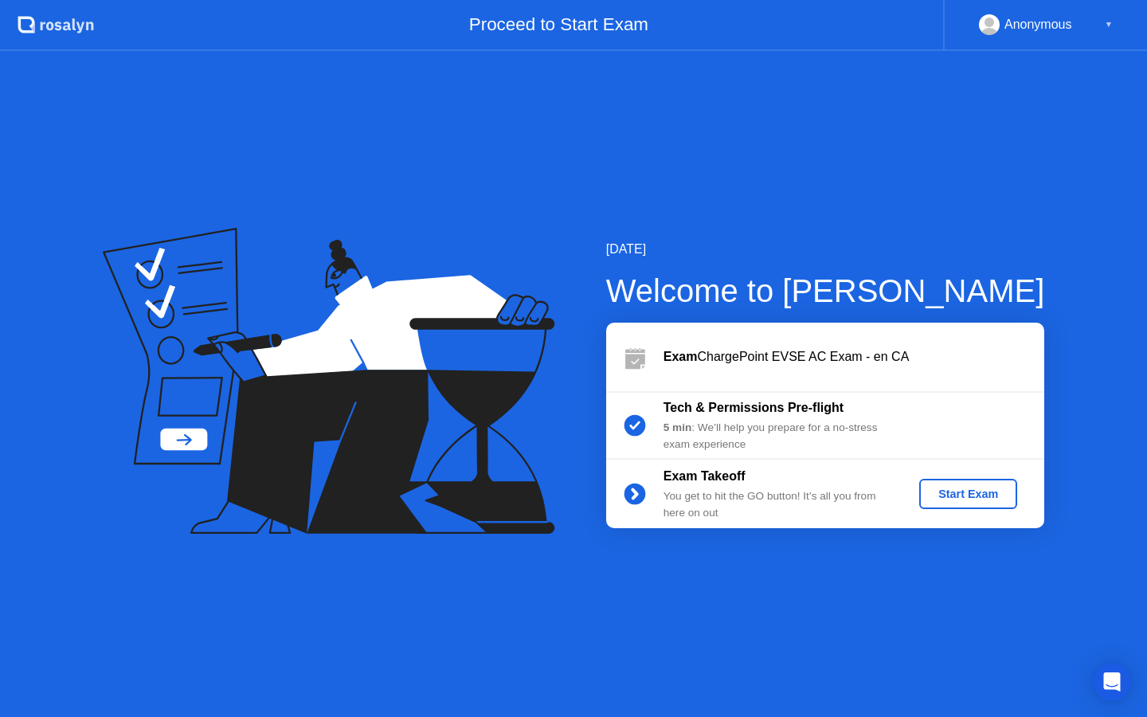
click at [969, 500] on div "Start Exam" at bounding box center [967, 493] width 85 height 13
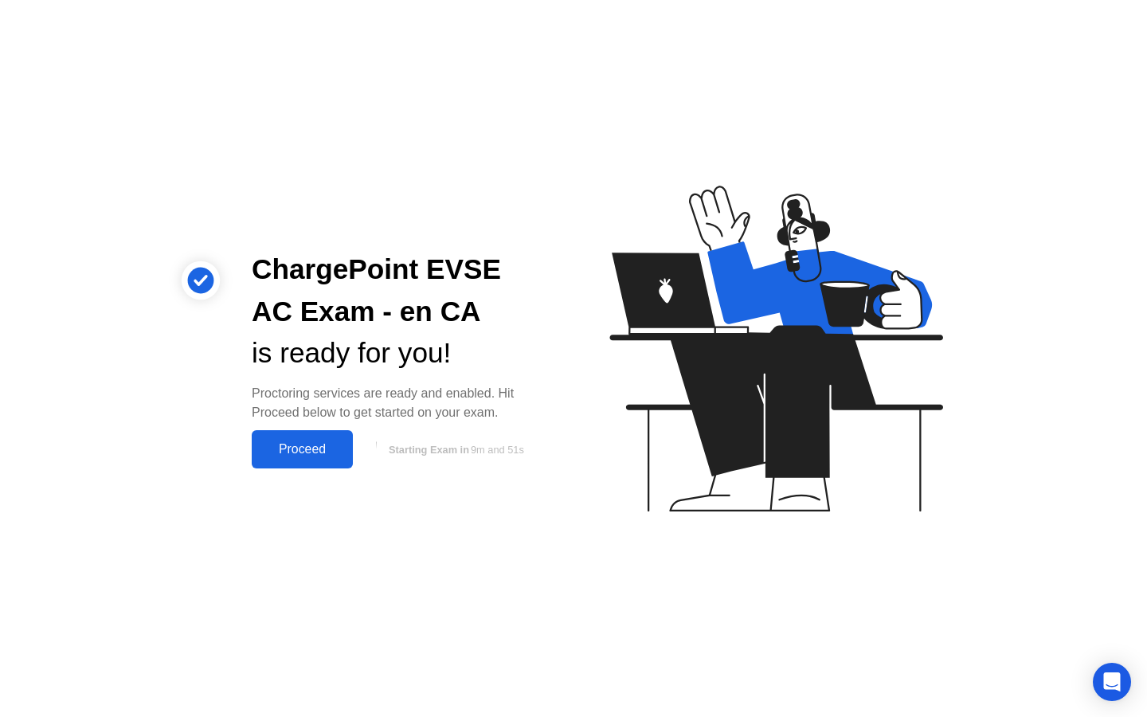
click at [299, 445] on div "Proceed" at bounding box center [302, 449] width 92 height 14
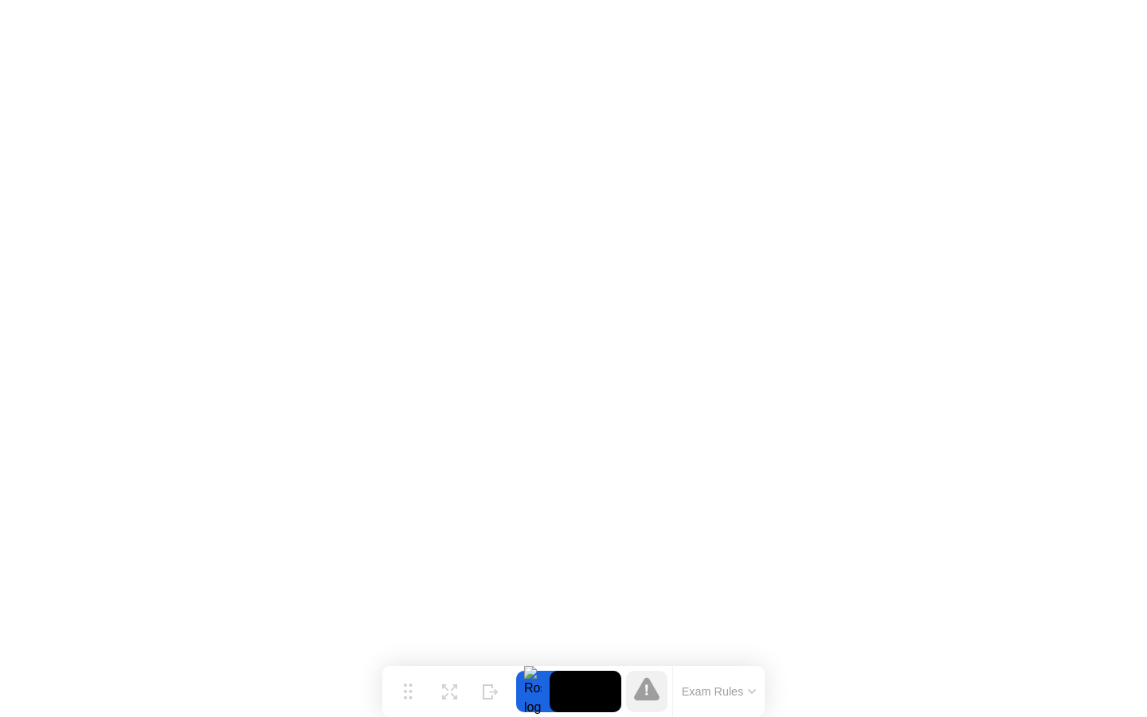
click at [722, 690] on button "Exam Rules" at bounding box center [719, 691] width 84 height 14
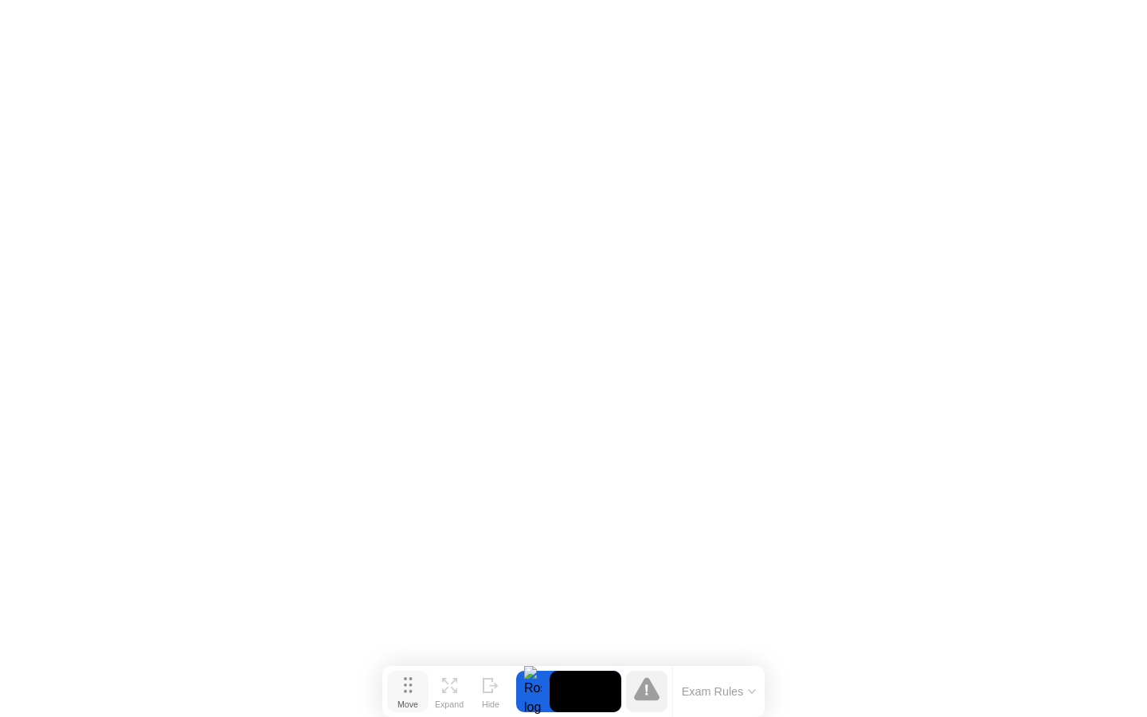
click at [412, 690] on button "Move" at bounding box center [407, 690] width 41 height 41
click at [488, 688] on icon at bounding box center [491, 685] width 16 height 15
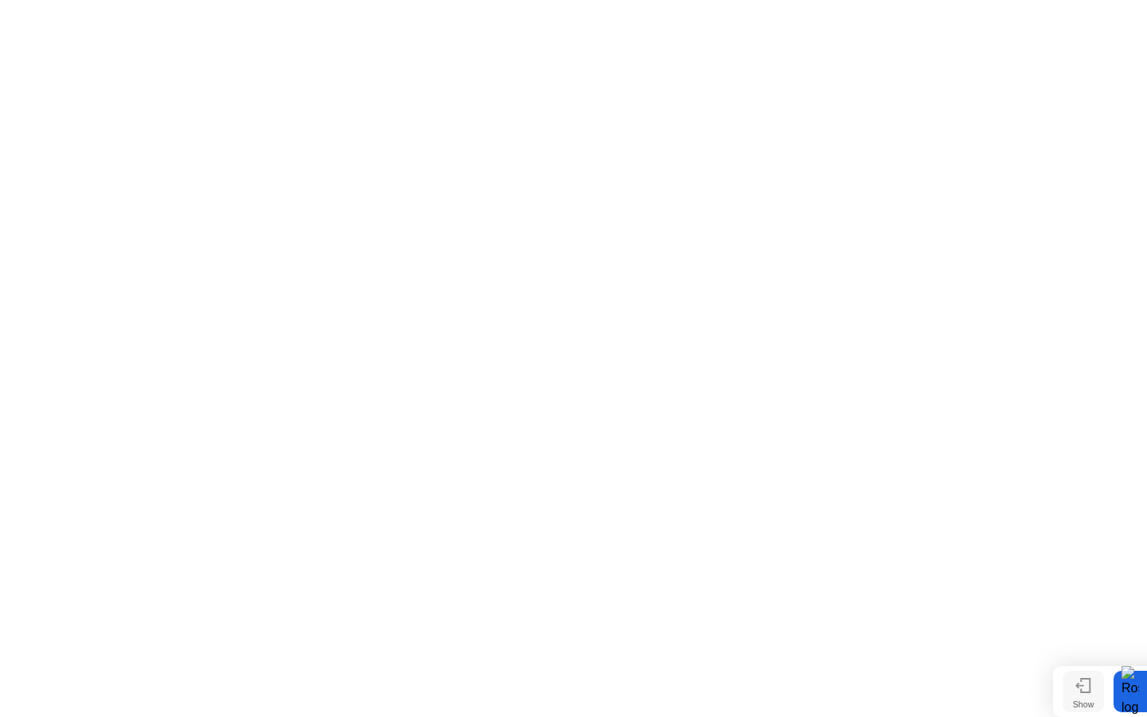
click at [1090, 692] on div at bounding box center [1083, 691] width 16 height 15
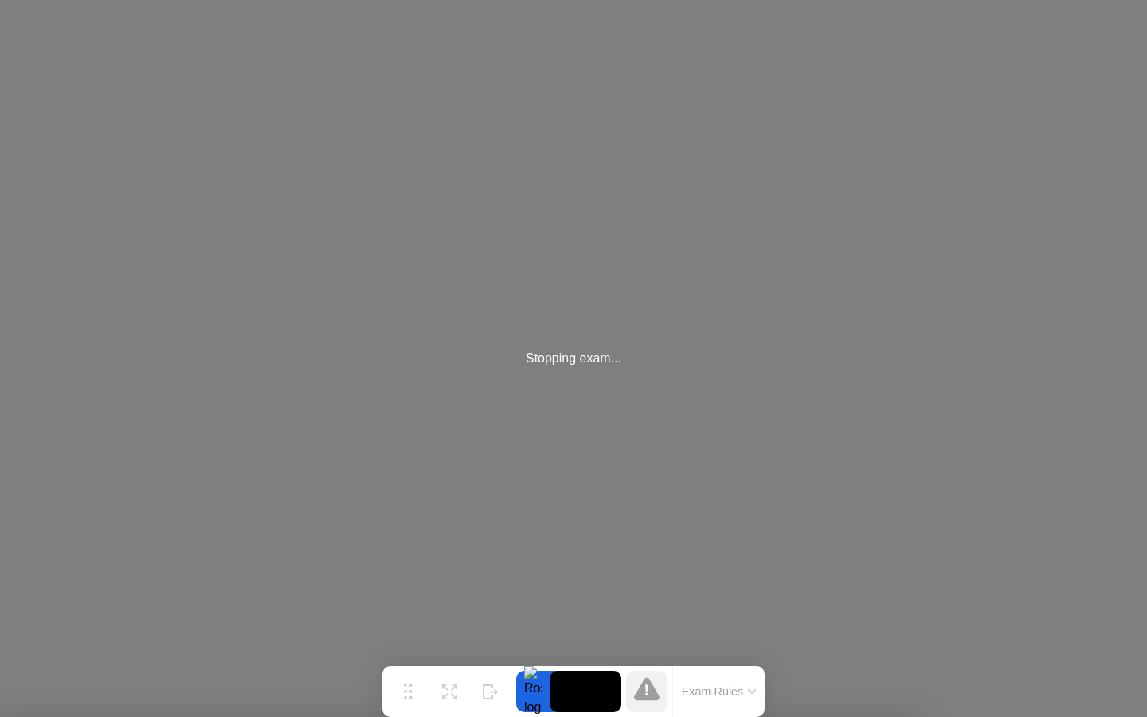
click at [409, 699] on div "Move" at bounding box center [407, 704] width 21 height 10
click at [536, 690] on div at bounding box center [532, 690] width 33 height 41
click at [48, 717] on div at bounding box center [573, 717] width 1147 height 0
click at [491, 687] on icon at bounding box center [491, 691] width 16 height 15
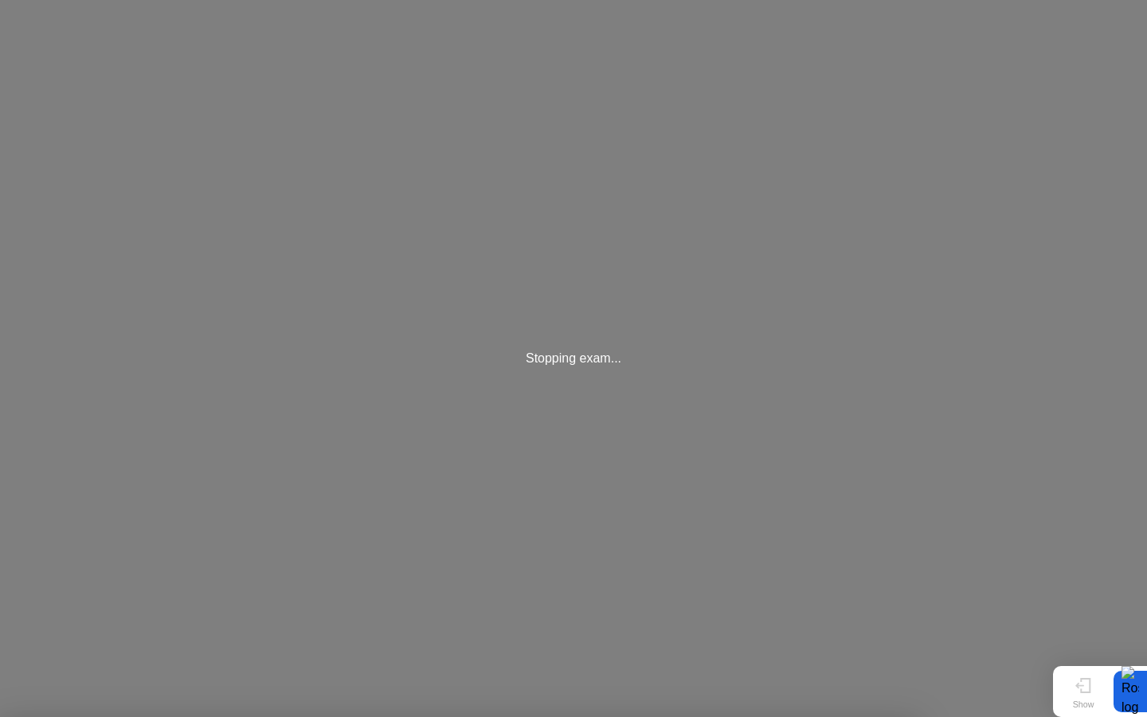
click at [1085, 699] on div "Show" at bounding box center [1084, 704] width 22 height 10
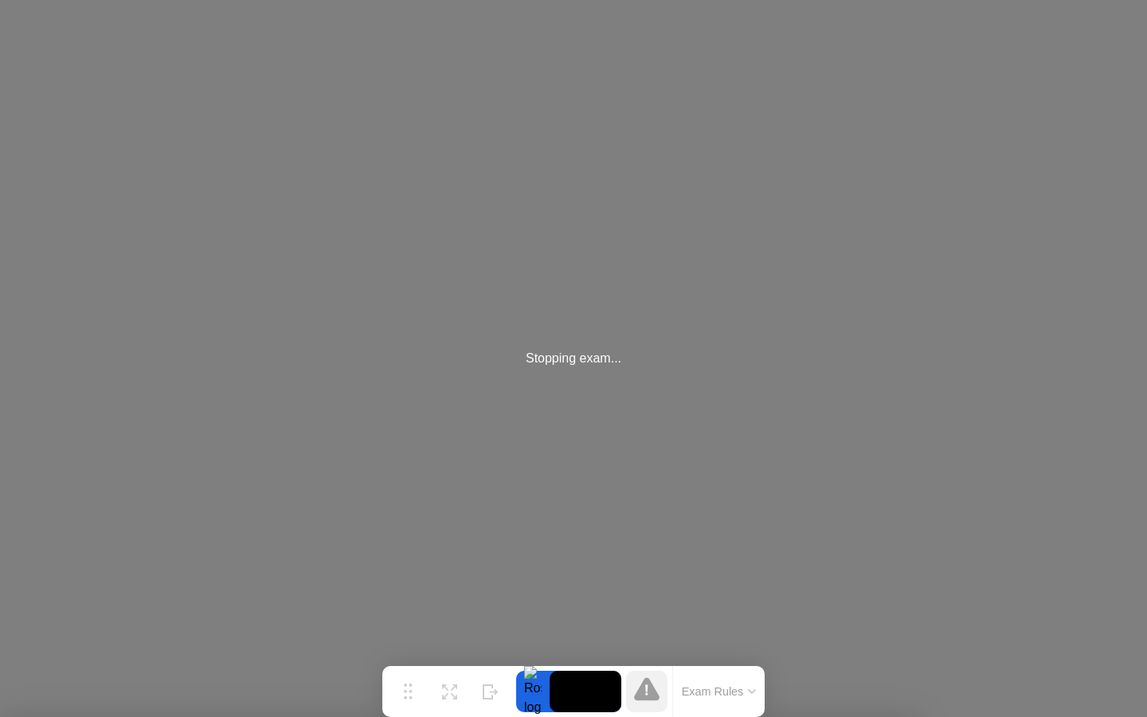
click at [650, 694] on icon at bounding box center [646, 688] width 25 height 23
drag, startPoint x: 586, startPoint y: 695, endPoint x: 597, endPoint y: 696, distance: 11.2
click at [587, 696] on video at bounding box center [585, 690] width 72 height 41
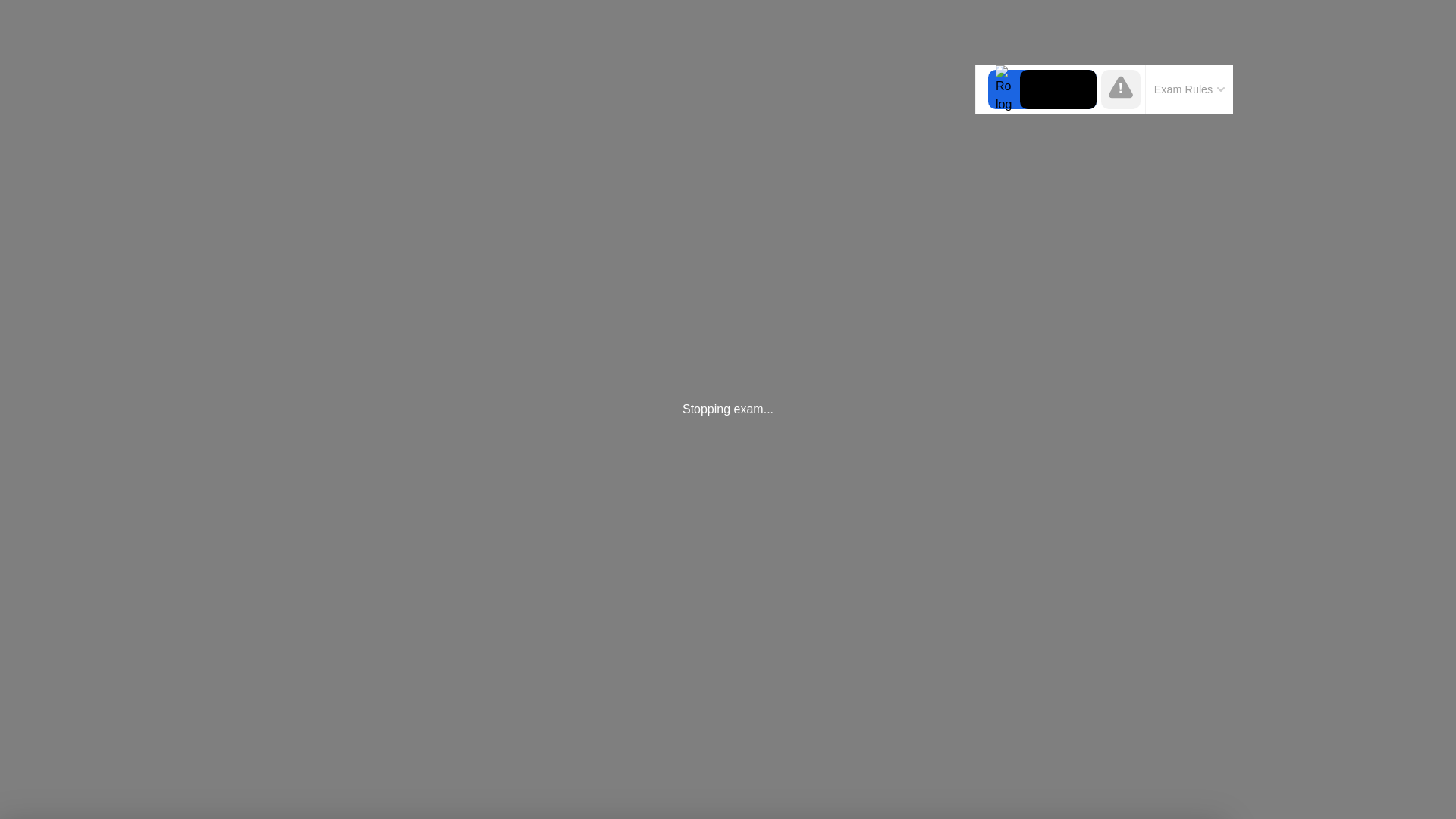
click at [345, 818] on div at bounding box center [728, 819] width 1456 height 0
click at [1213, 93] on button "Exam Rules" at bounding box center [1189, 90] width 80 height 13
